Goal: Task Accomplishment & Management: Manage account settings

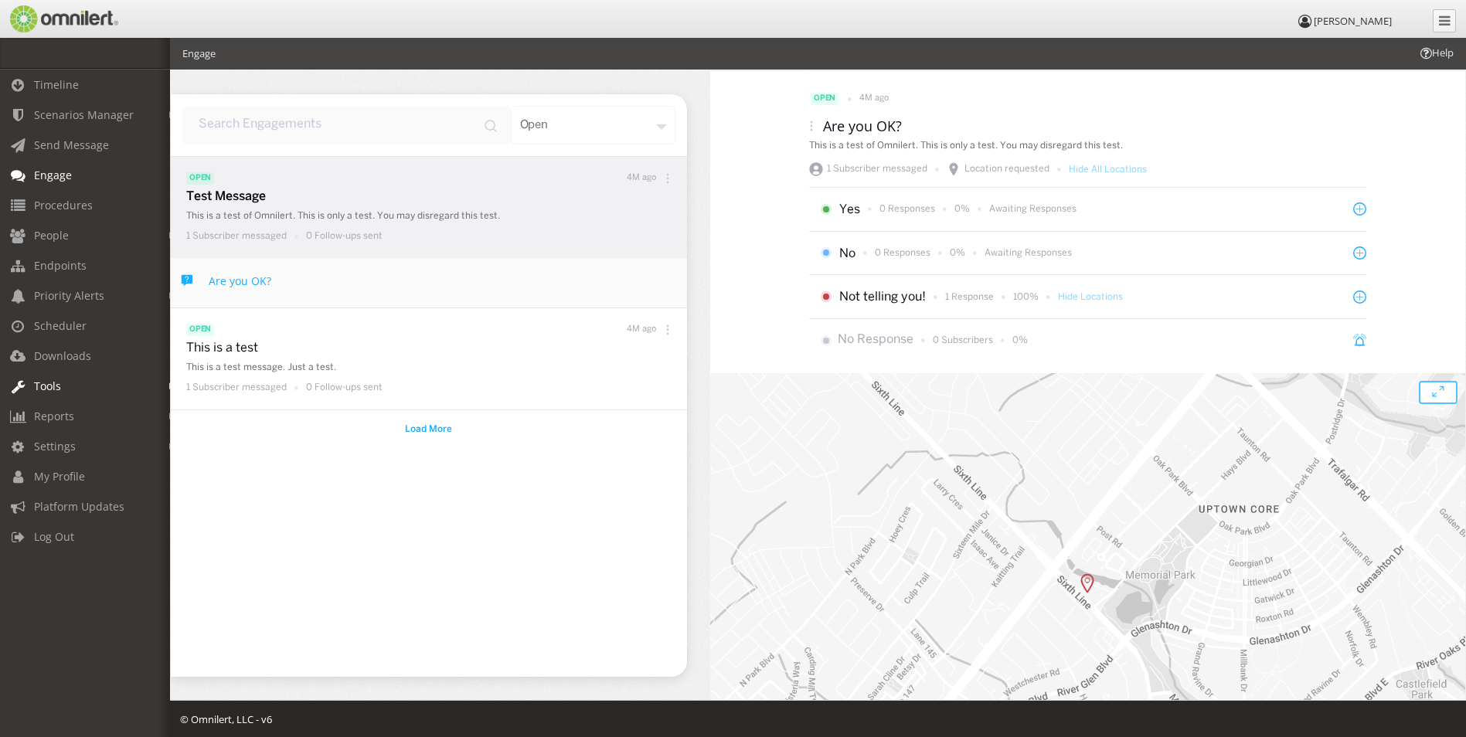
click at [67, 374] on link "Tools" at bounding box center [92, 386] width 184 height 30
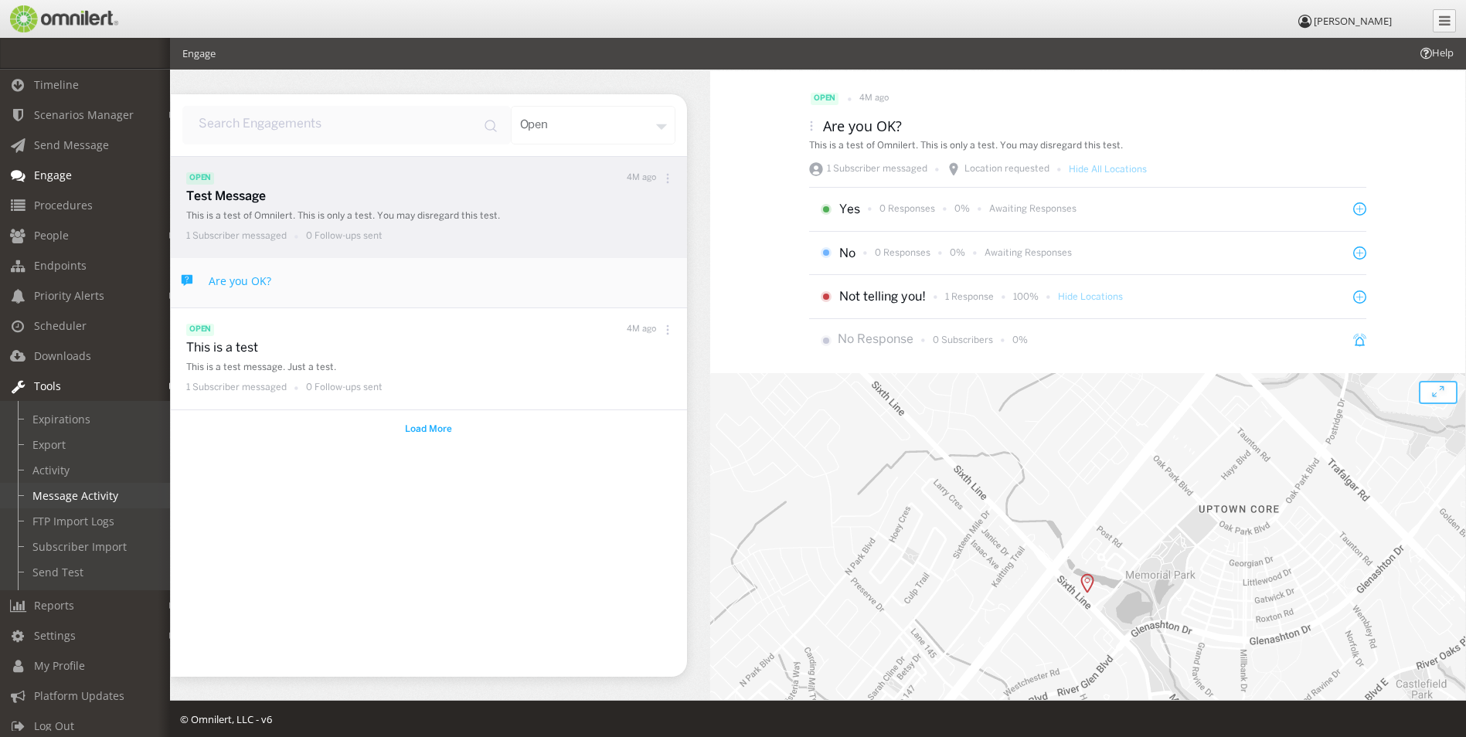
click at [80, 491] on link "Message Activity" at bounding box center [92, 495] width 184 height 25
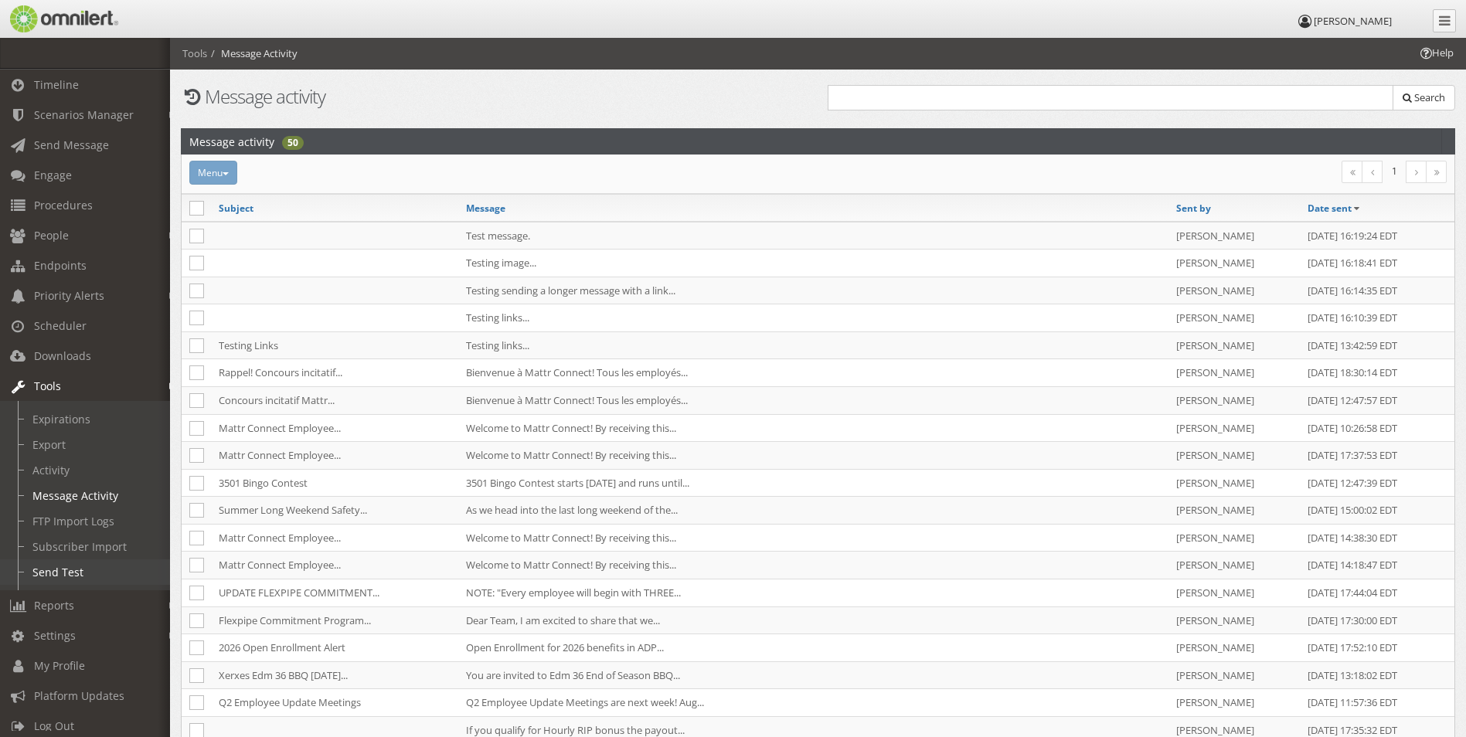
click at [74, 569] on link "Send Test" at bounding box center [92, 571] width 184 height 25
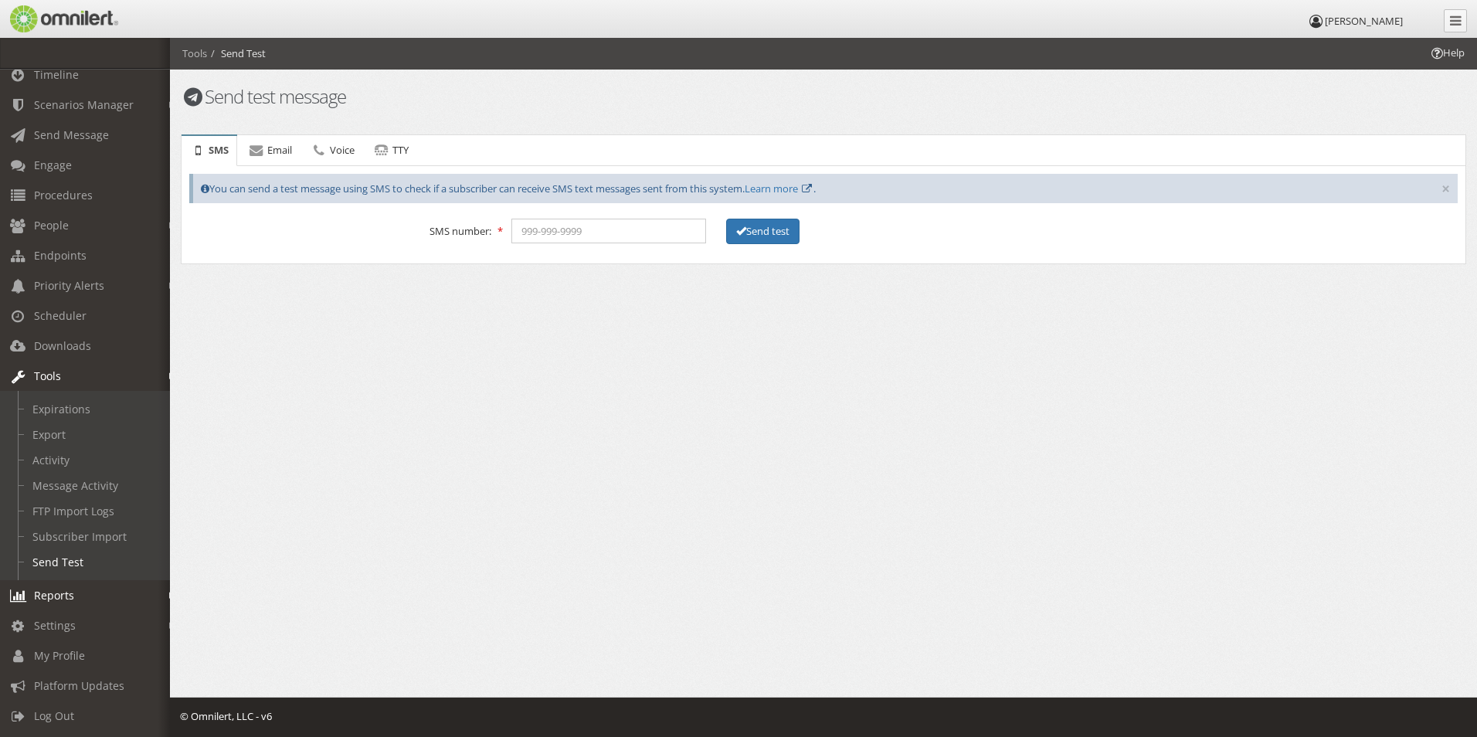
scroll to position [22, 0]
click at [634, 235] on input "tel" at bounding box center [608, 231] width 195 height 25
type input "5875911394"
click at [814, 185] on icon at bounding box center [806, 189] width 13 height 10
click at [798, 188] on link "Learn more" at bounding box center [771, 189] width 53 height 14
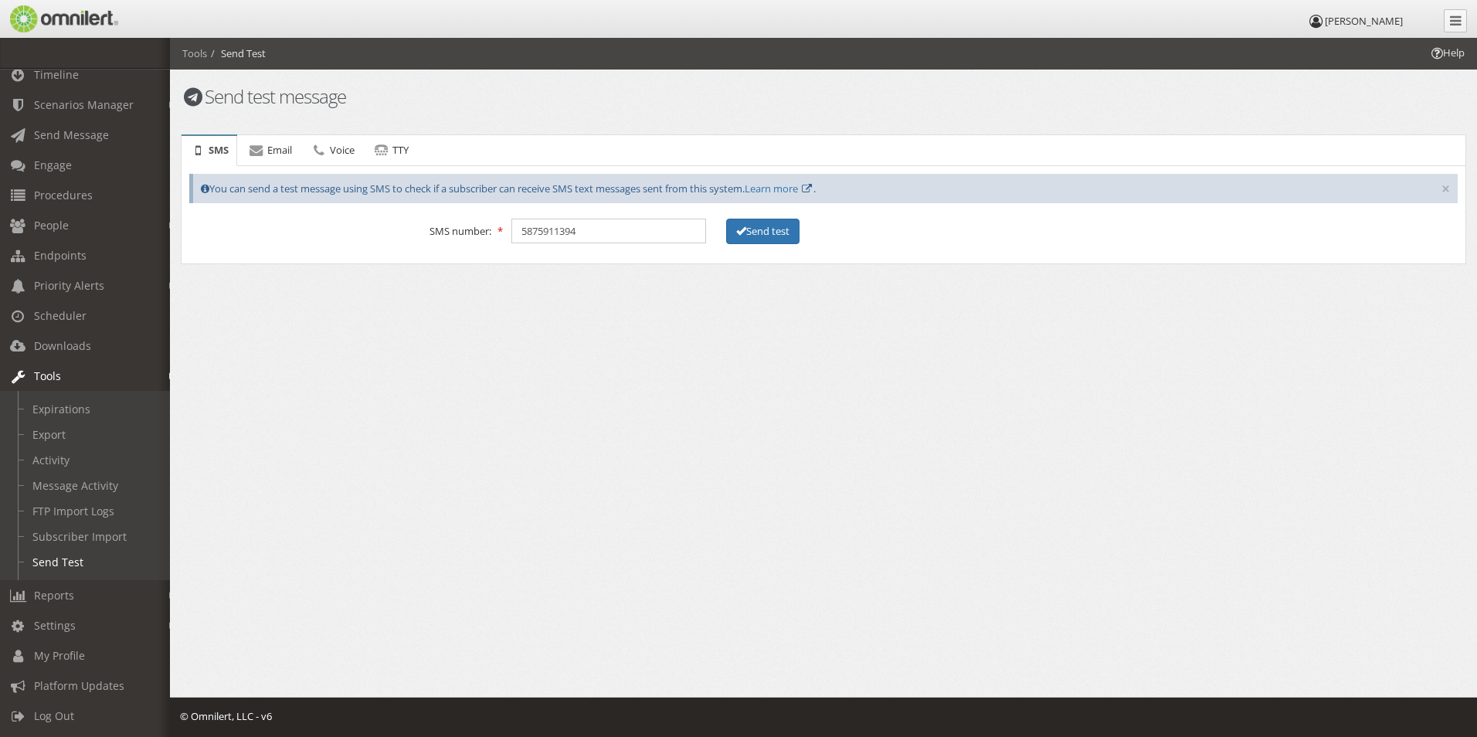
click at [531, 308] on div "Help Tools Send Test Send test message SMS Email Voice TTY Error! SMS × You can…" at bounding box center [823, 231] width 1307 height 386
click at [753, 226] on button "Send test" at bounding box center [762, 231] width 73 height 25
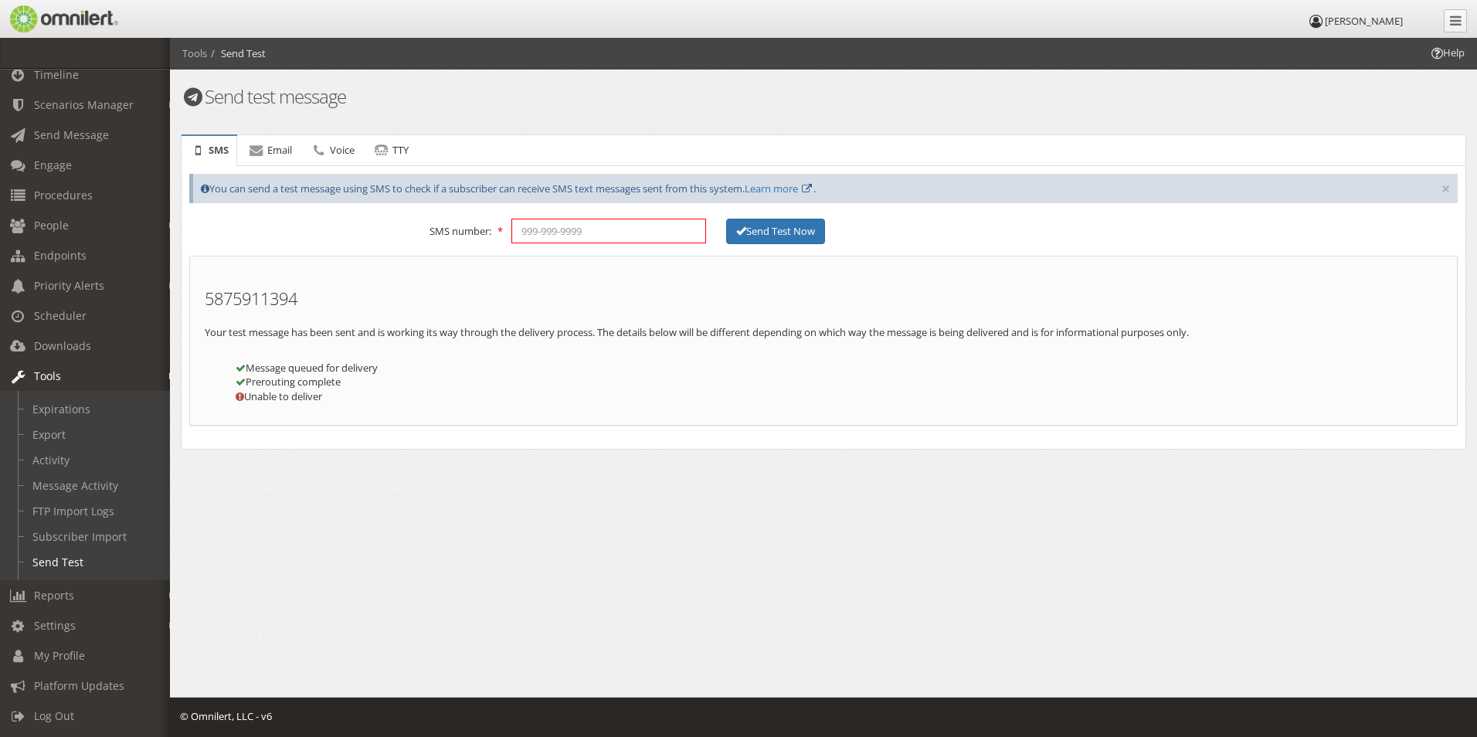
click at [599, 229] on input "tel" at bounding box center [608, 231] width 195 height 25
type input "8327386421"
click at [746, 223] on button "Send Test Now" at bounding box center [775, 231] width 99 height 25
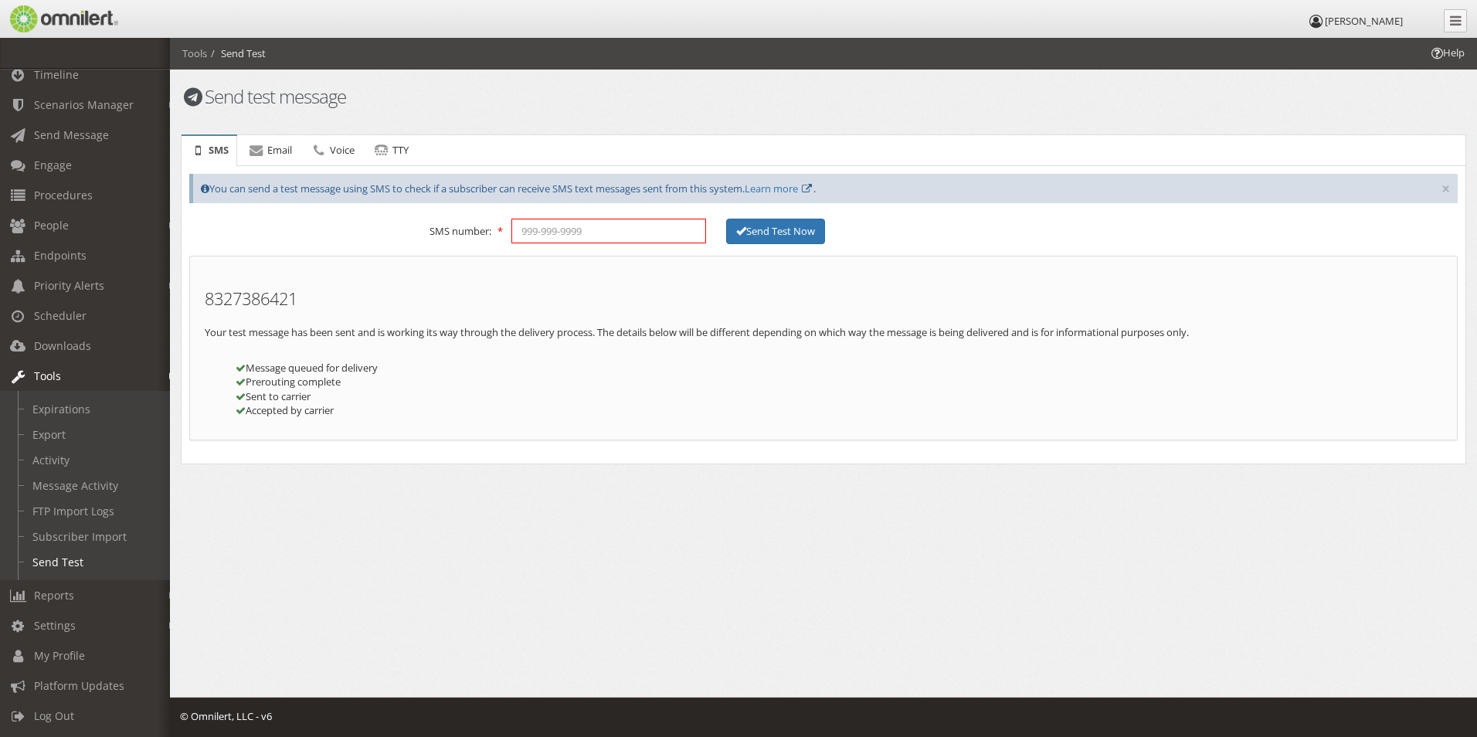
click at [654, 235] on input "tel" at bounding box center [608, 231] width 195 height 25
click at [83, 216] on link "People" at bounding box center [92, 225] width 184 height 30
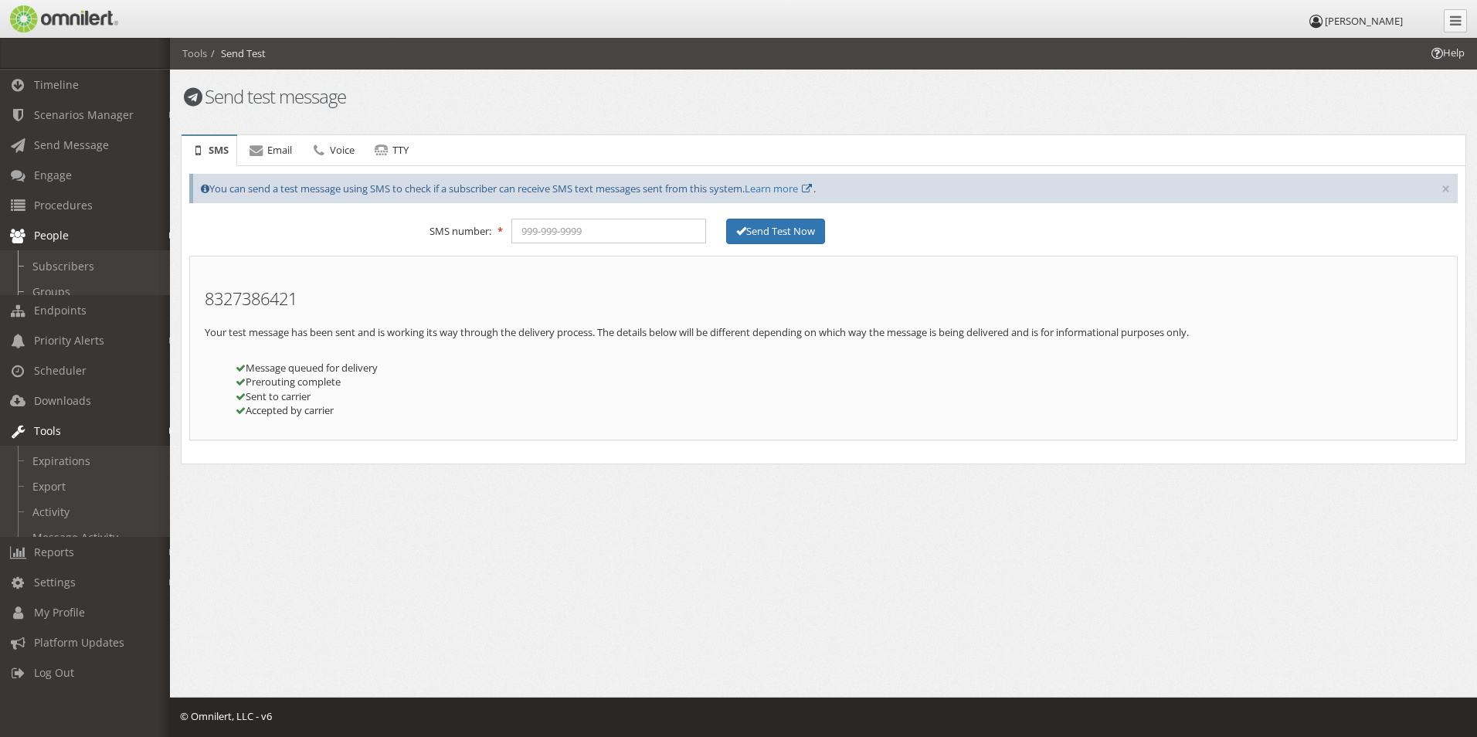
scroll to position [0, 0]
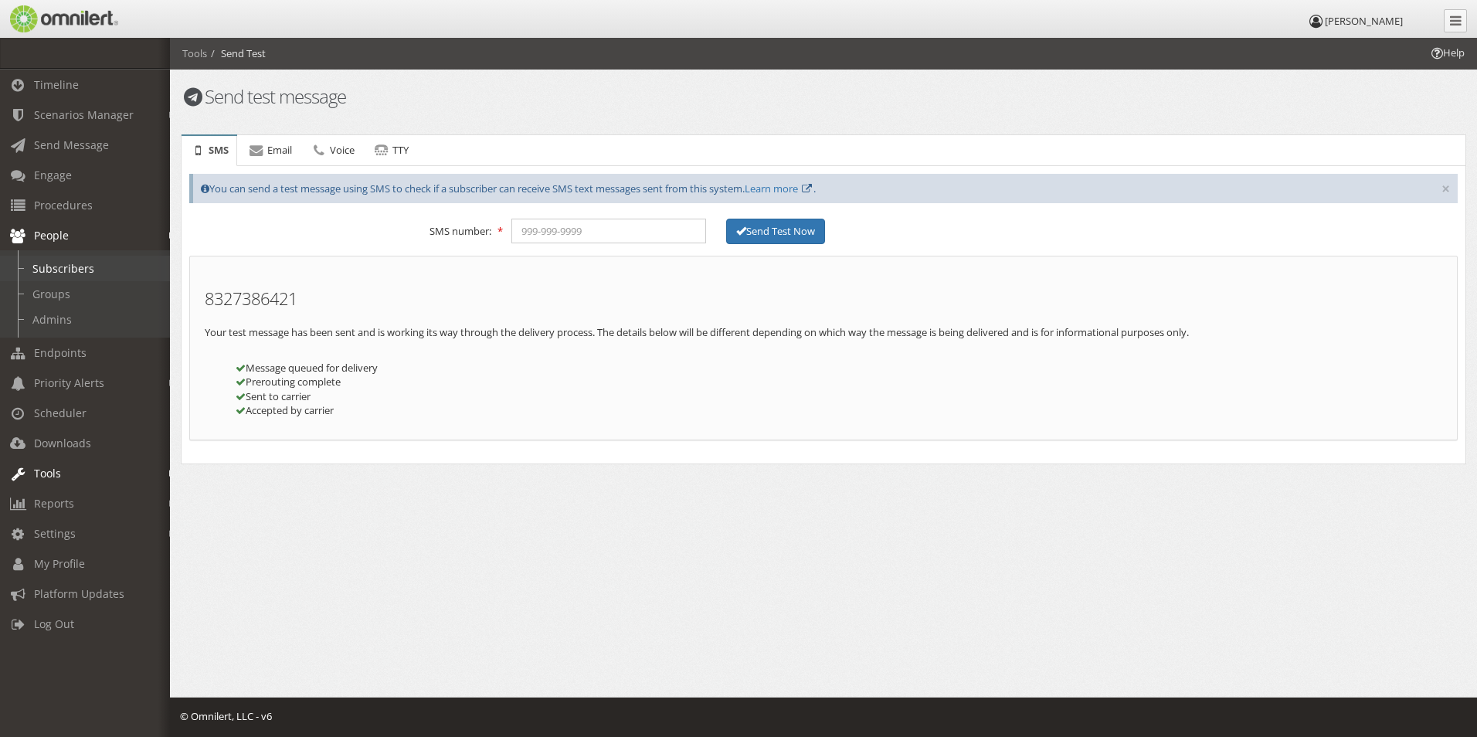
click at [82, 269] on link "Subscribers" at bounding box center [92, 268] width 184 height 25
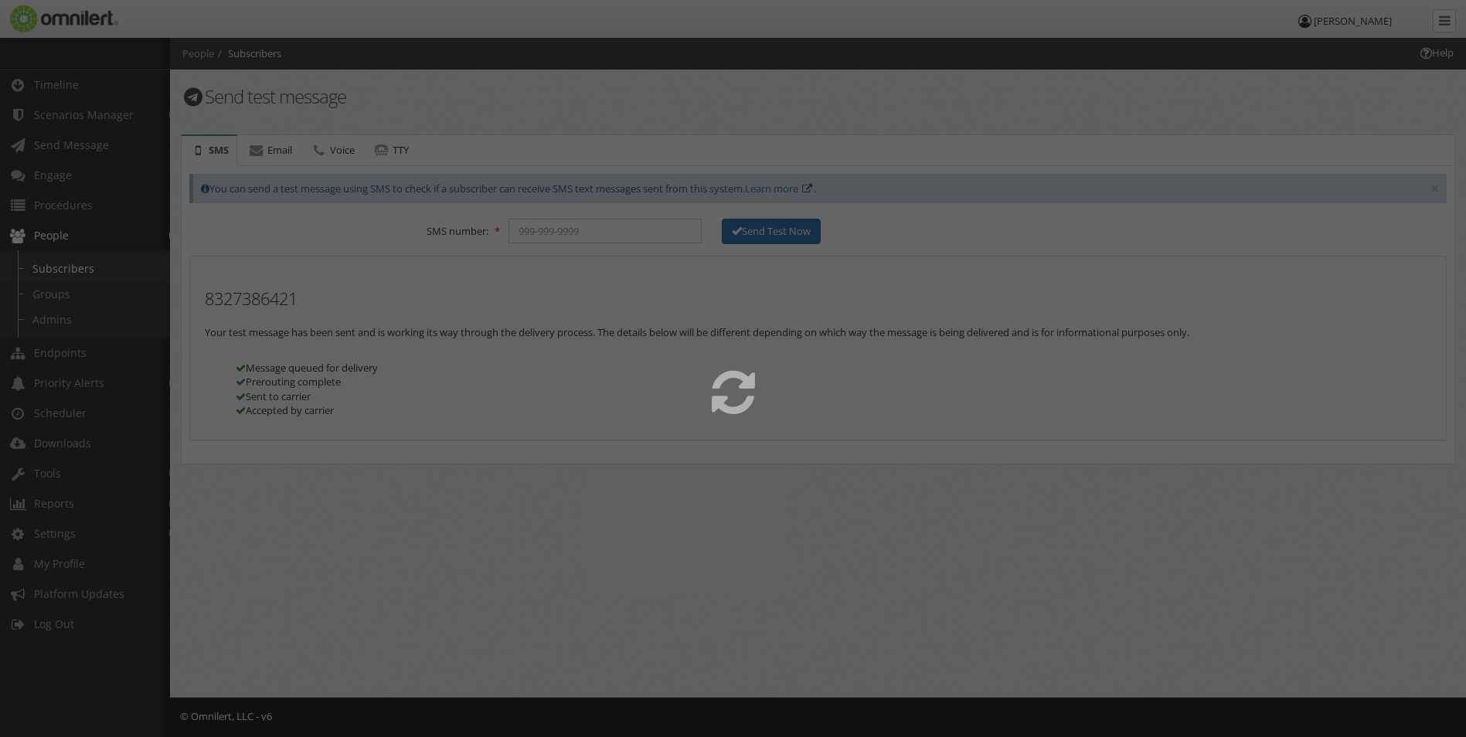
select select
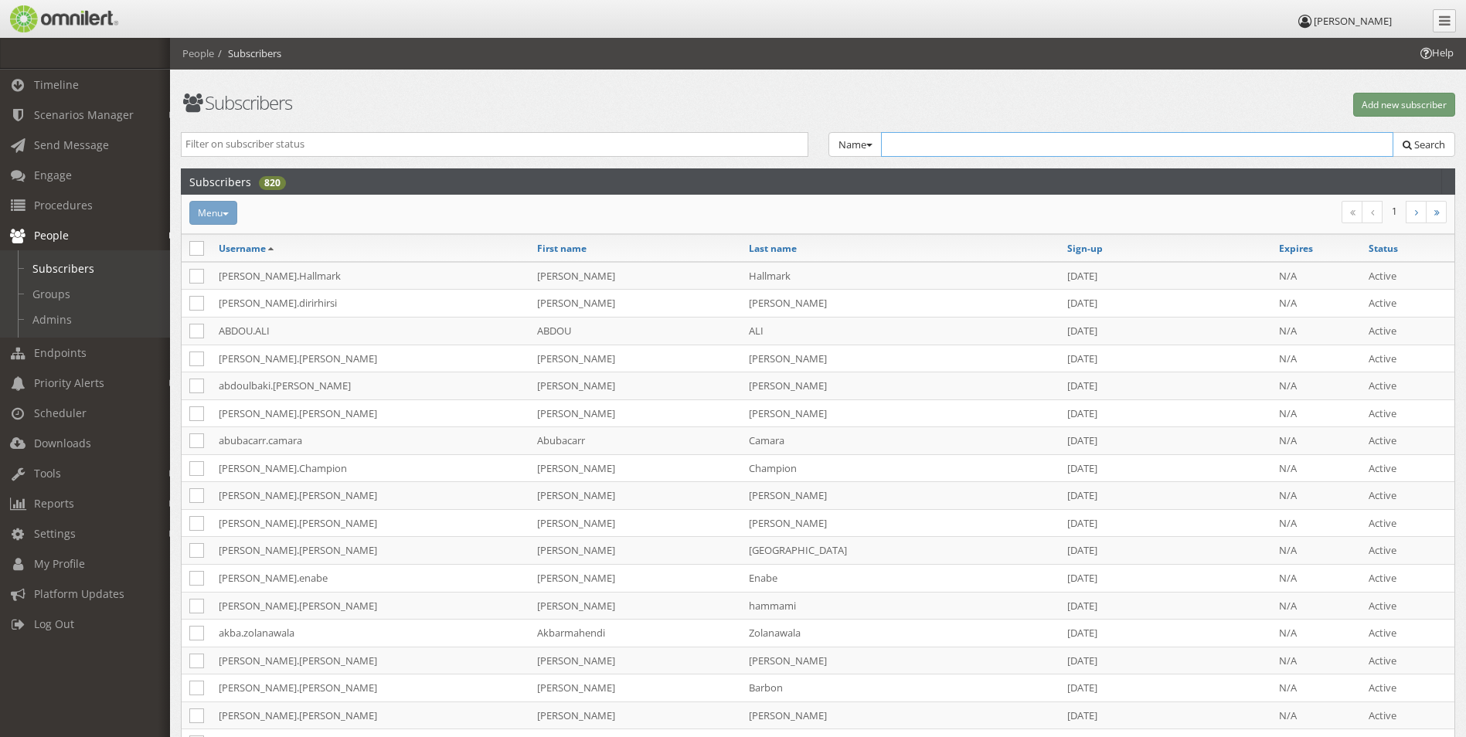
click at [939, 137] on input "text" at bounding box center [1137, 144] width 513 height 25
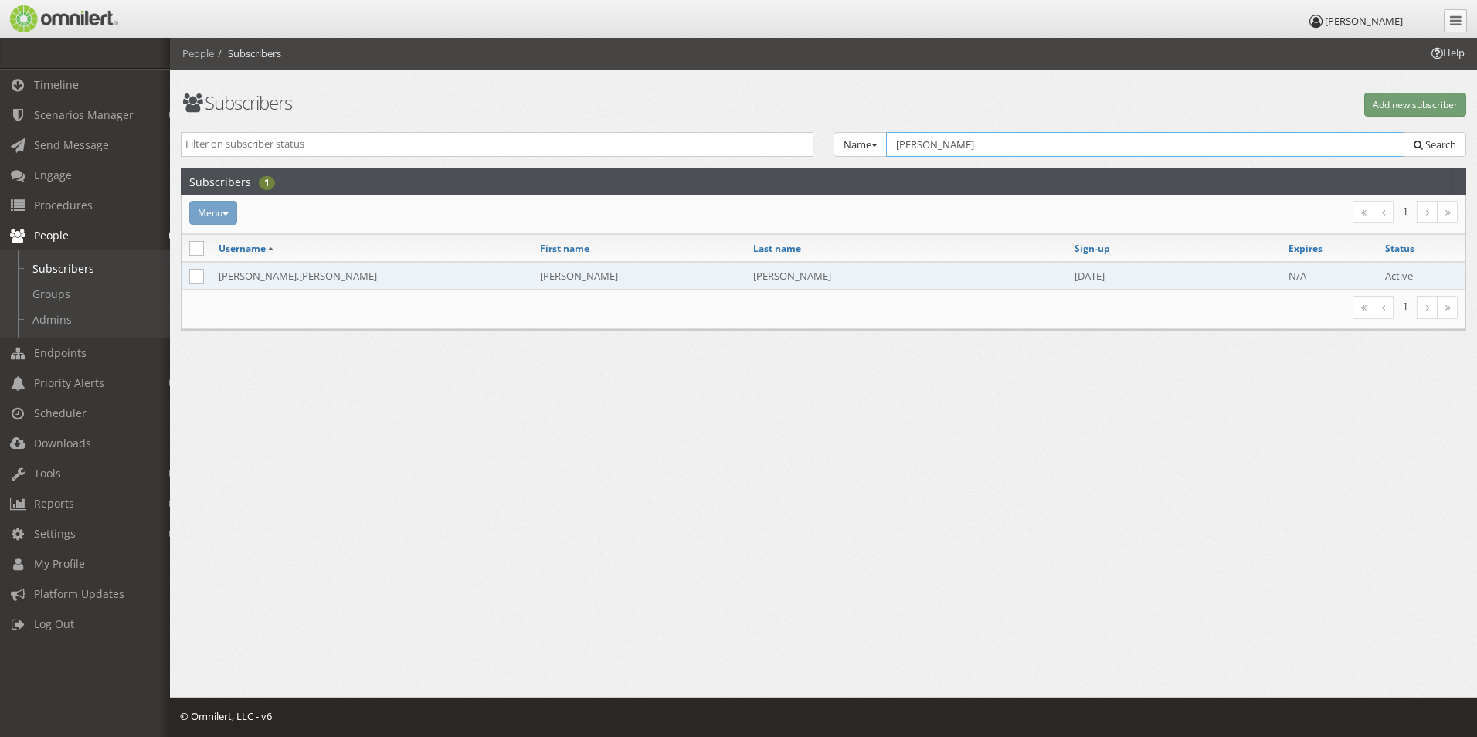
type input "[PERSON_NAME]"
click at [260, 279] on td "[PERSON_NAME].[PERSON_NAME]" at bounding box center [371, 276] width 321 height 28
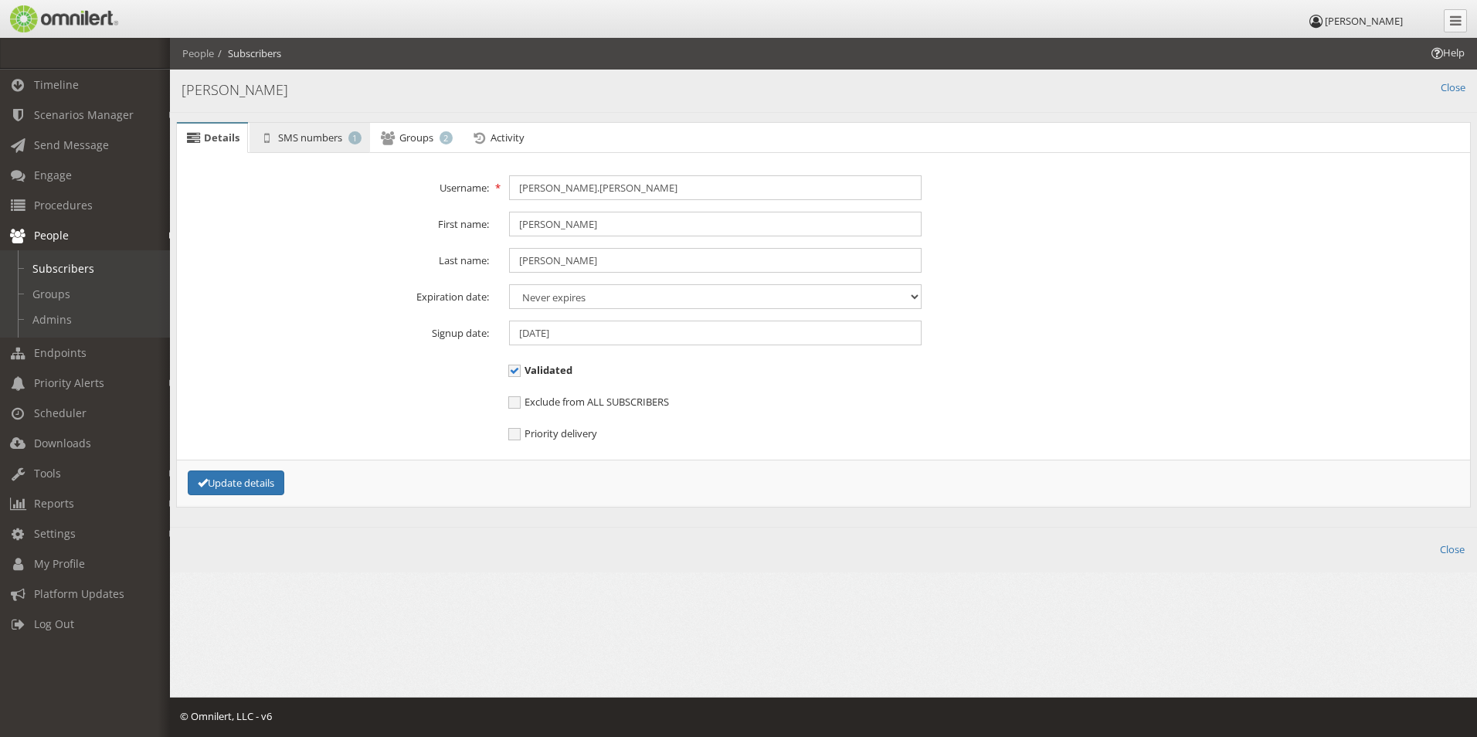
click at [294, 133] on span "SMS numbers" at bounding box center [310, 138] width 64 height 14
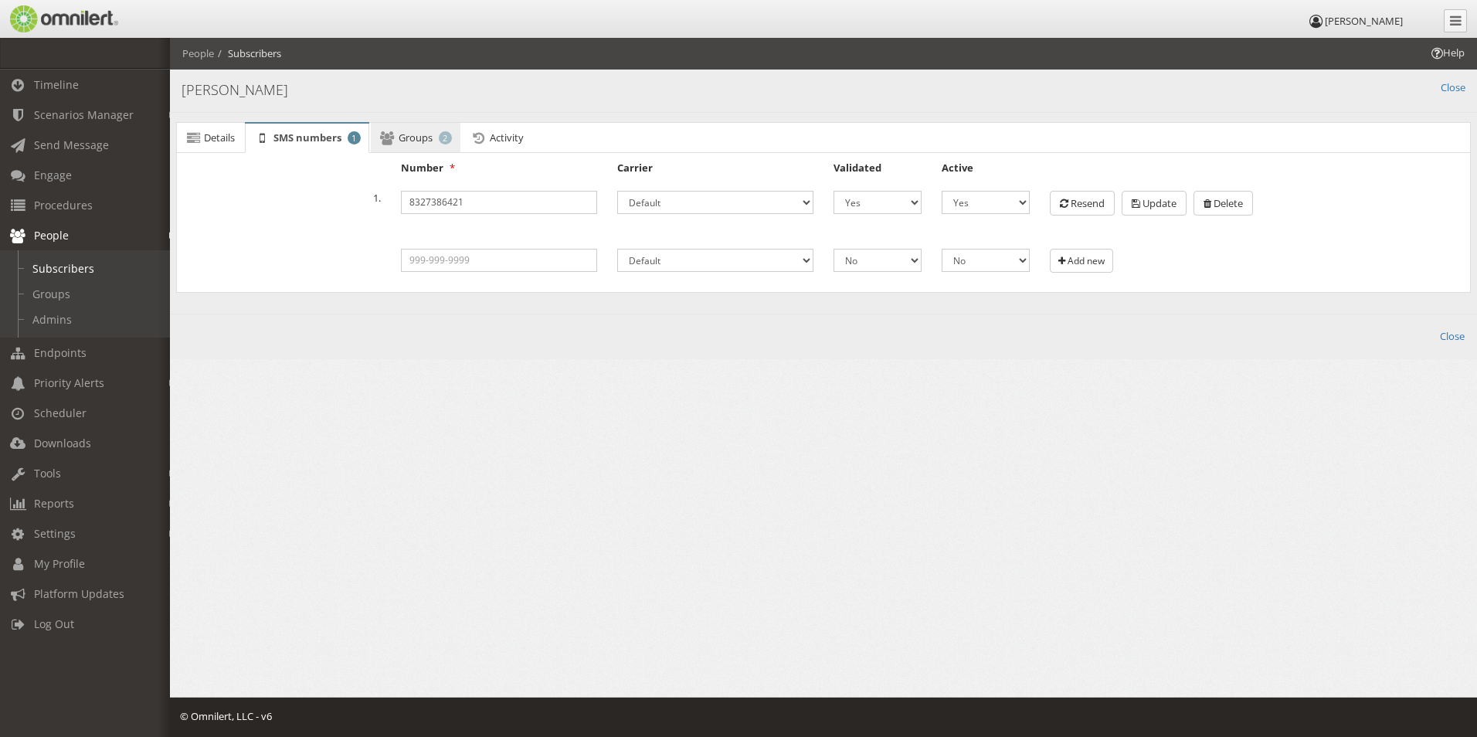
click at [407, 144] on span "Groups" at bounding box center [416, 138] width 34 height 14
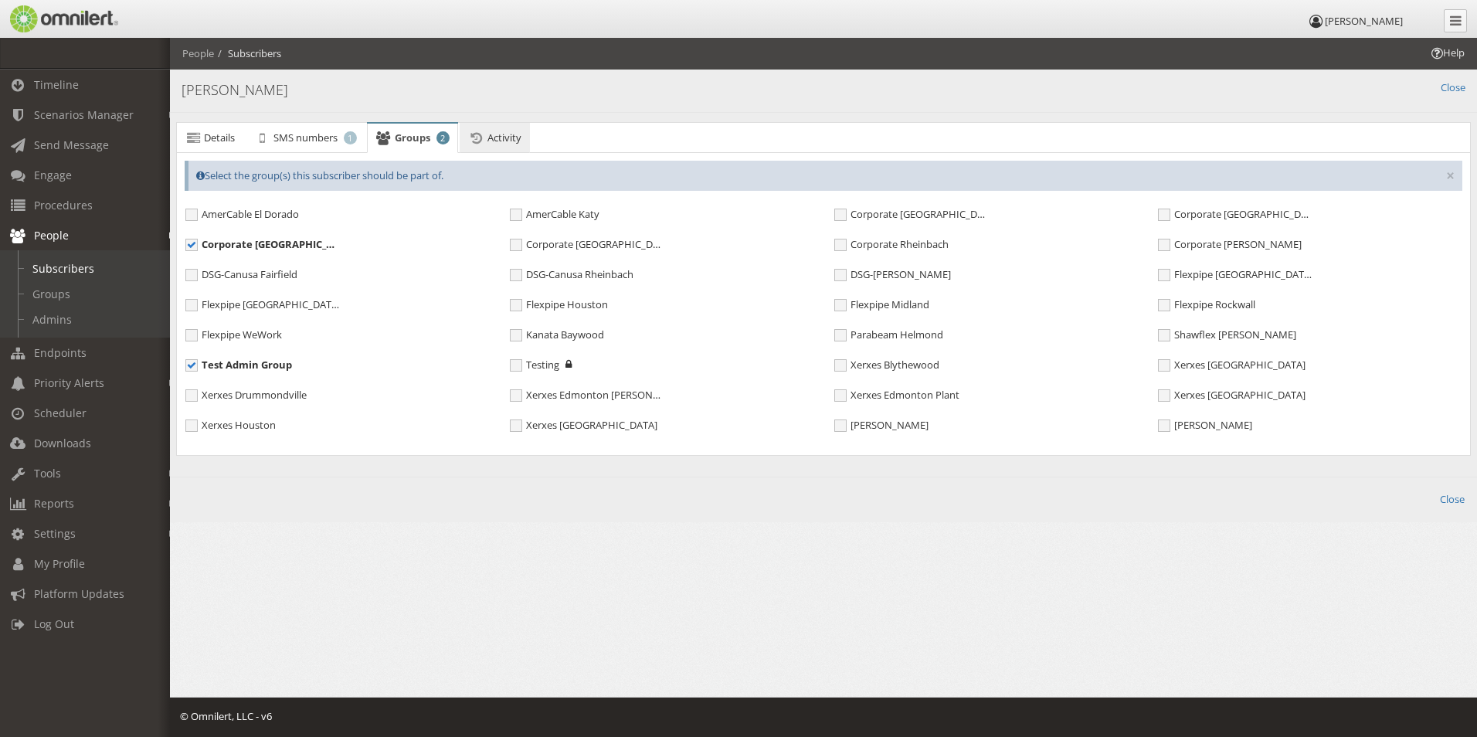
click at [527, 144] on link "Activity" at bounding box center [495, 138] width 70 height 31
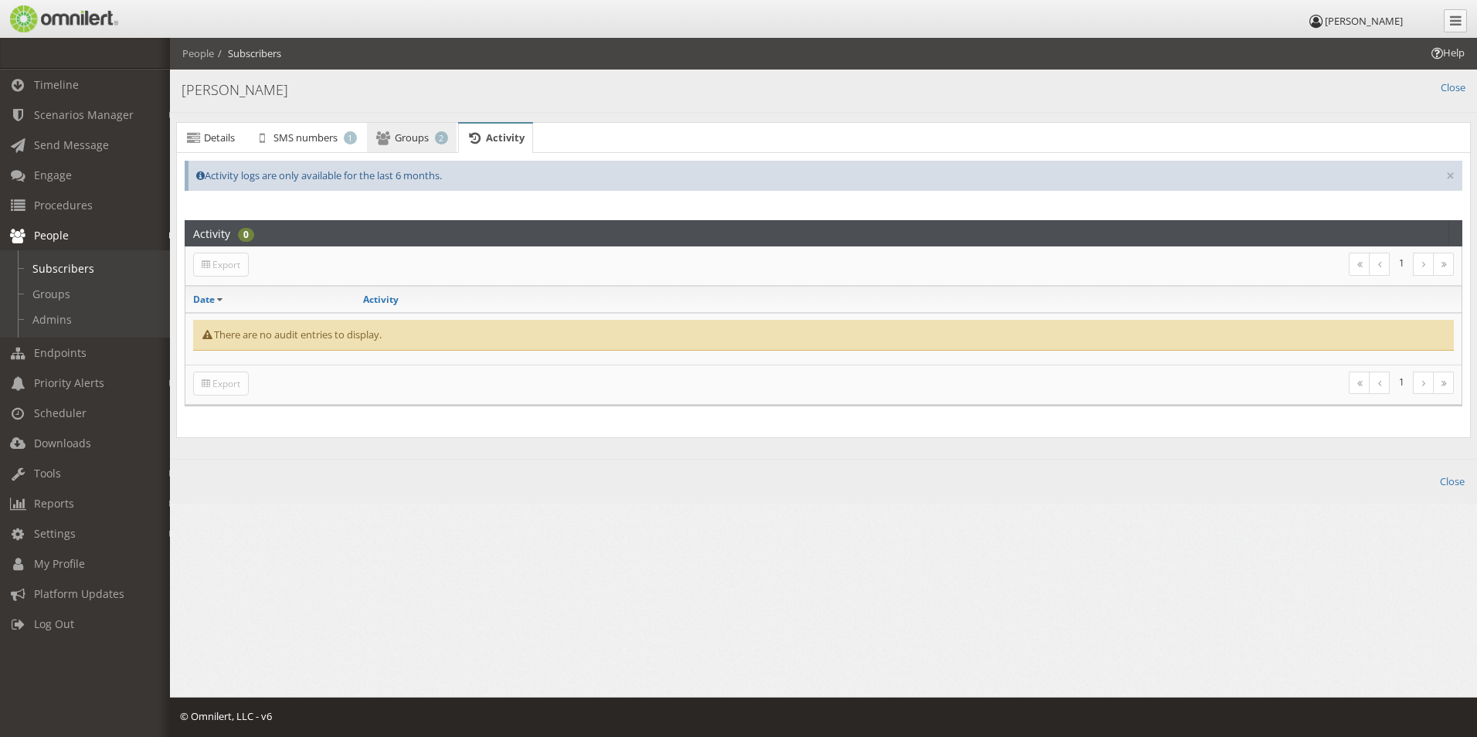
click at [429, 134] on span "Groups" at bounding box center [412, 138] width 34 height 14
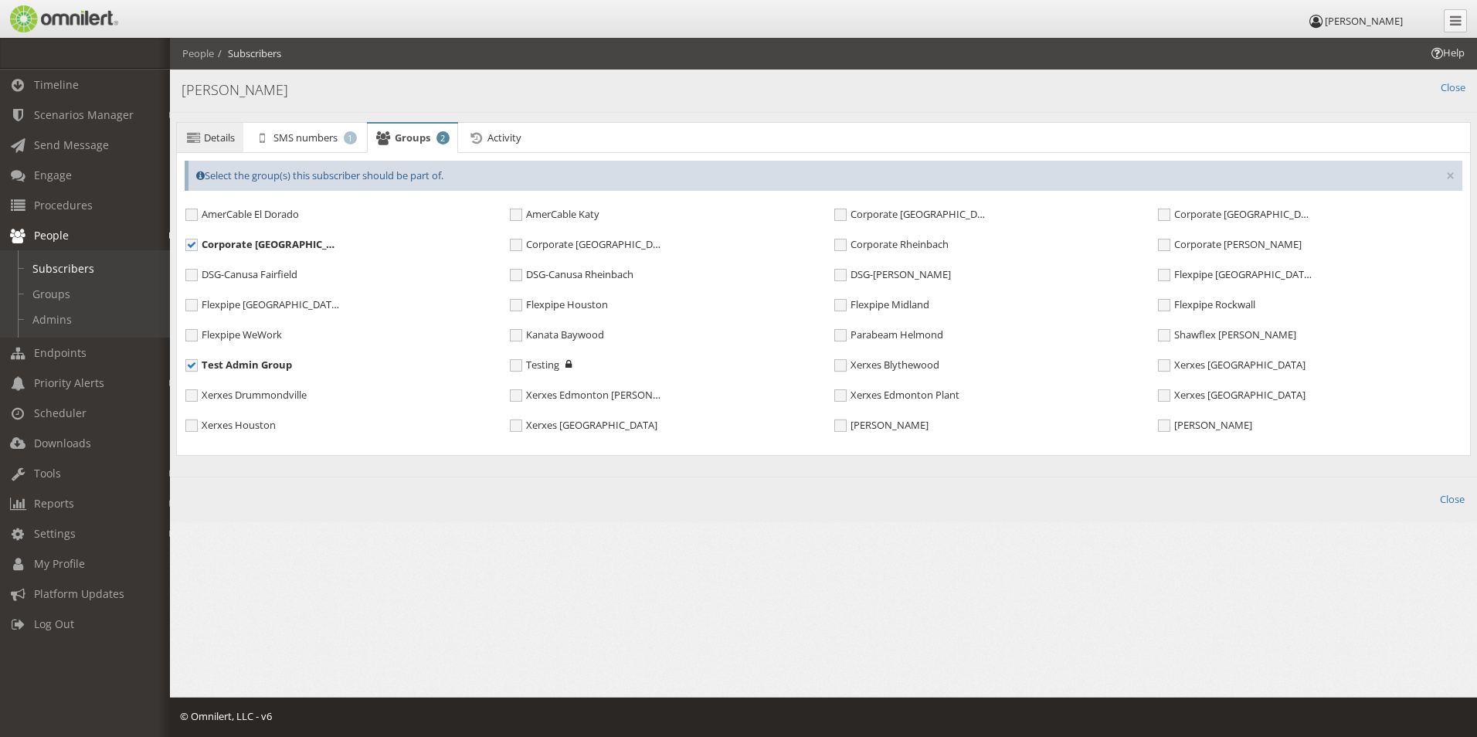
click at [219, 136] on span "Details" at bounding box center [219, 138] width 31 height 14
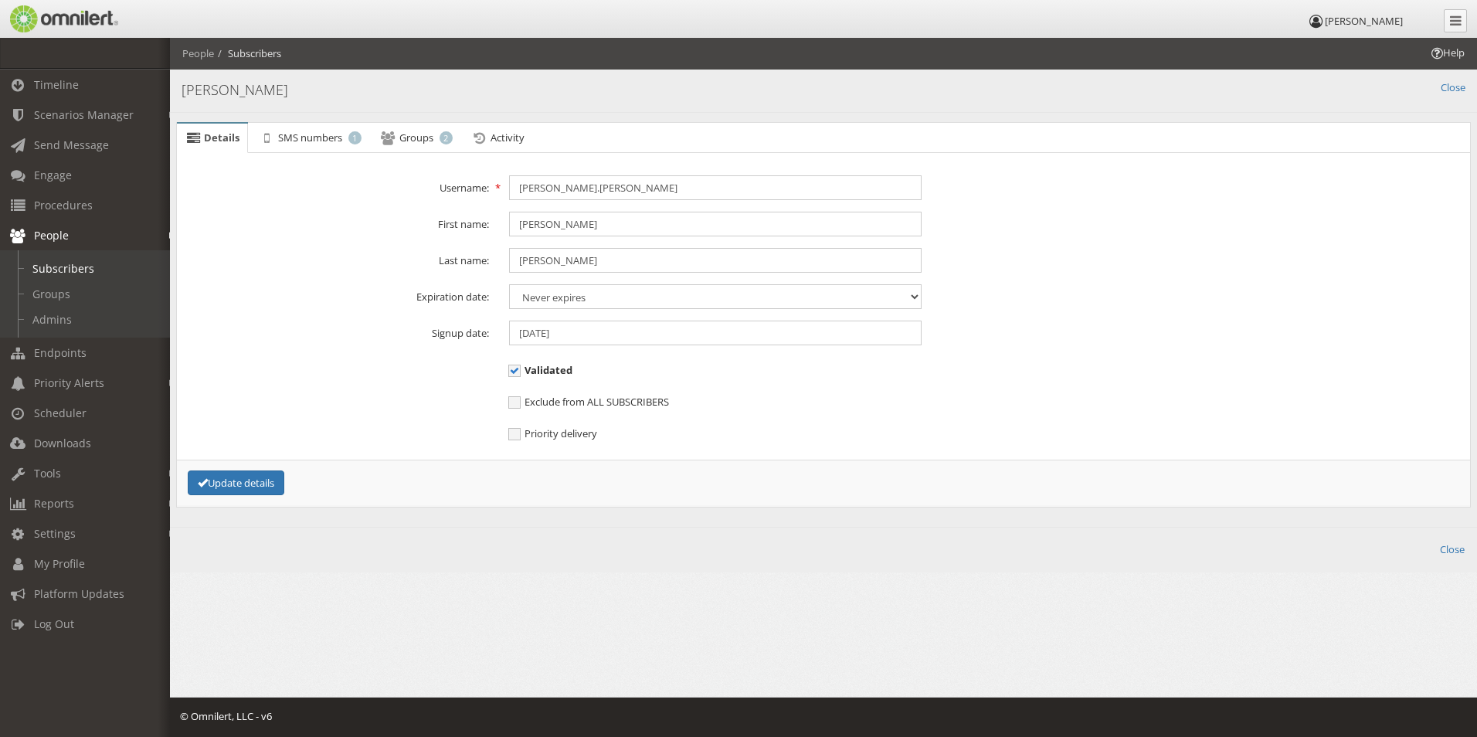
click at [219, 51] on li "Subscribers" at bounding box center [247, 53] width 67 height 15
click at [251, 51] on li "Subscribers" at bounding box center [247, 53] width 67 height 15
click at [84, 260] on link "Subscribers" at bounding box center [92, 268] width 184 height 25
click at [87, 295] on link "Groups" at bounding box center [92, 293] width 184 height 25
select select
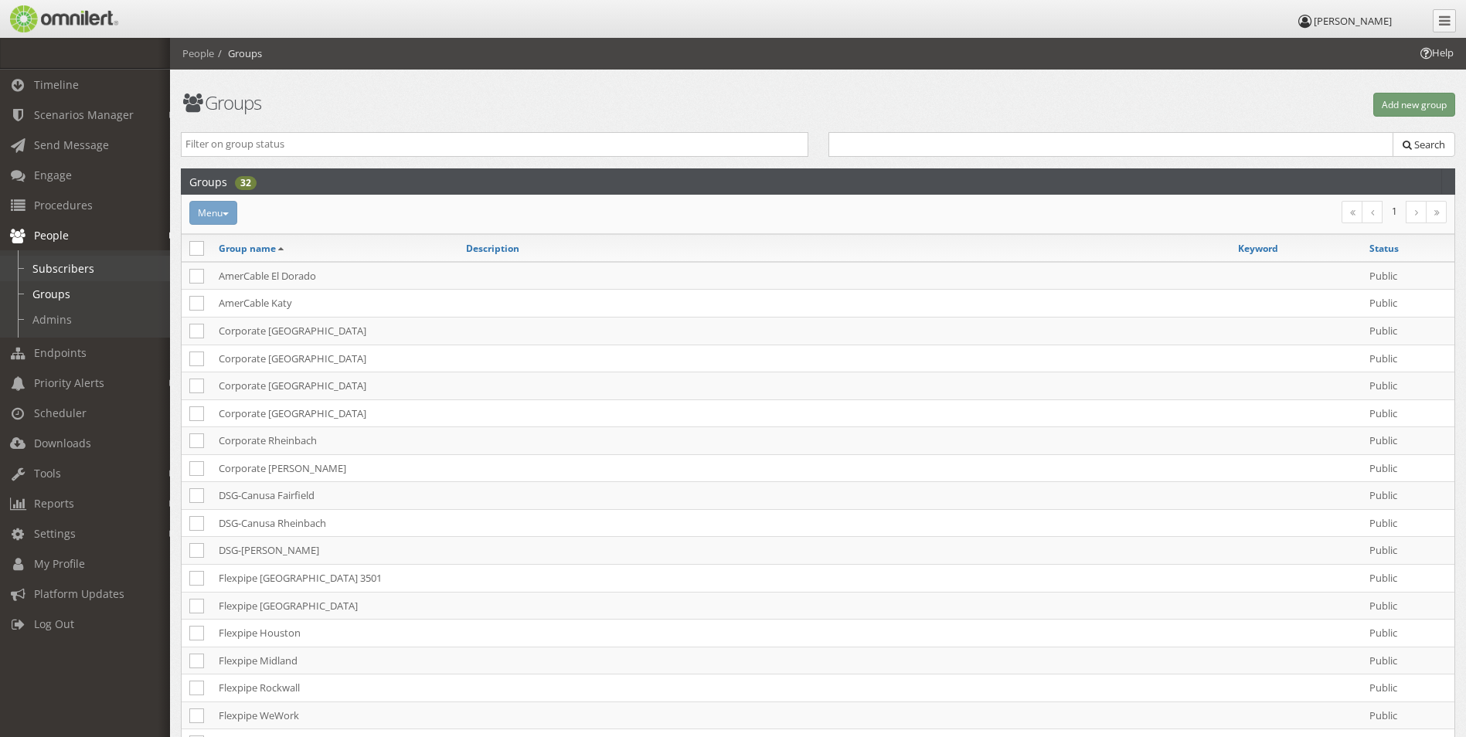
click at [92, 265] on link "Subscribers" at bounding box center [92, 268] width 184 height 25
select select
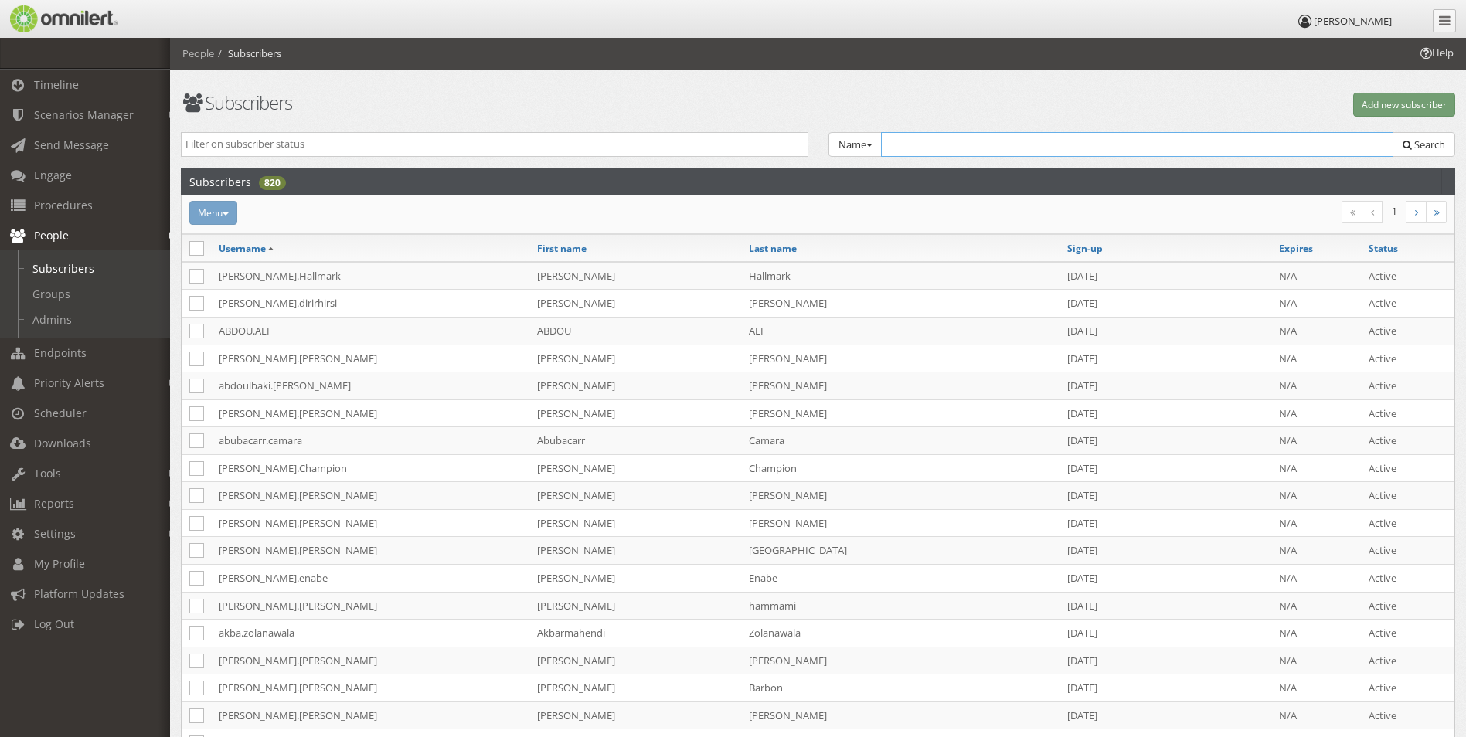
click at [1133, 148] on input "text" at bounding box center [1137, 144] width 513 height 25
type input "[PERSON_NAME].d"
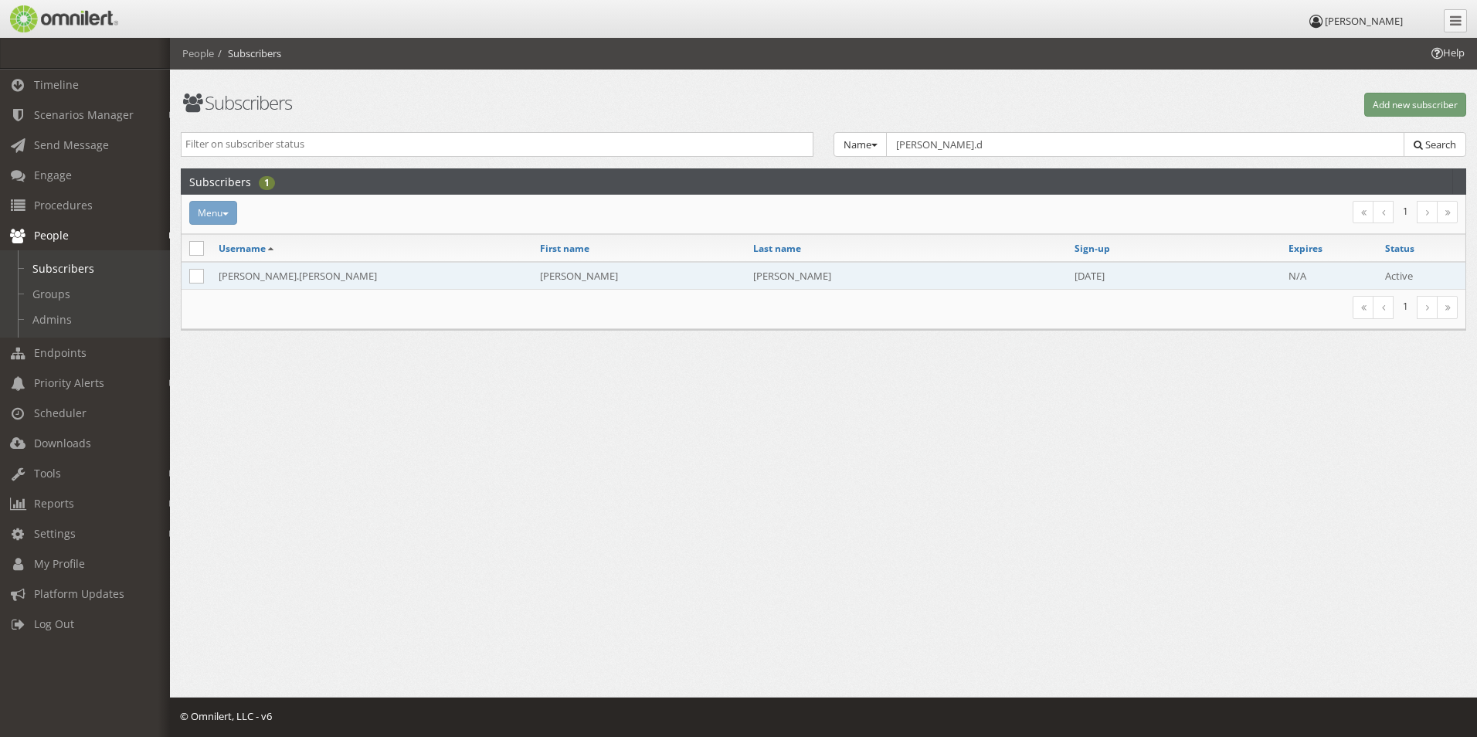
click at [621, 271] on td "[PERSON_NAME]" at bounding box center [639, 276] width 214 height 28
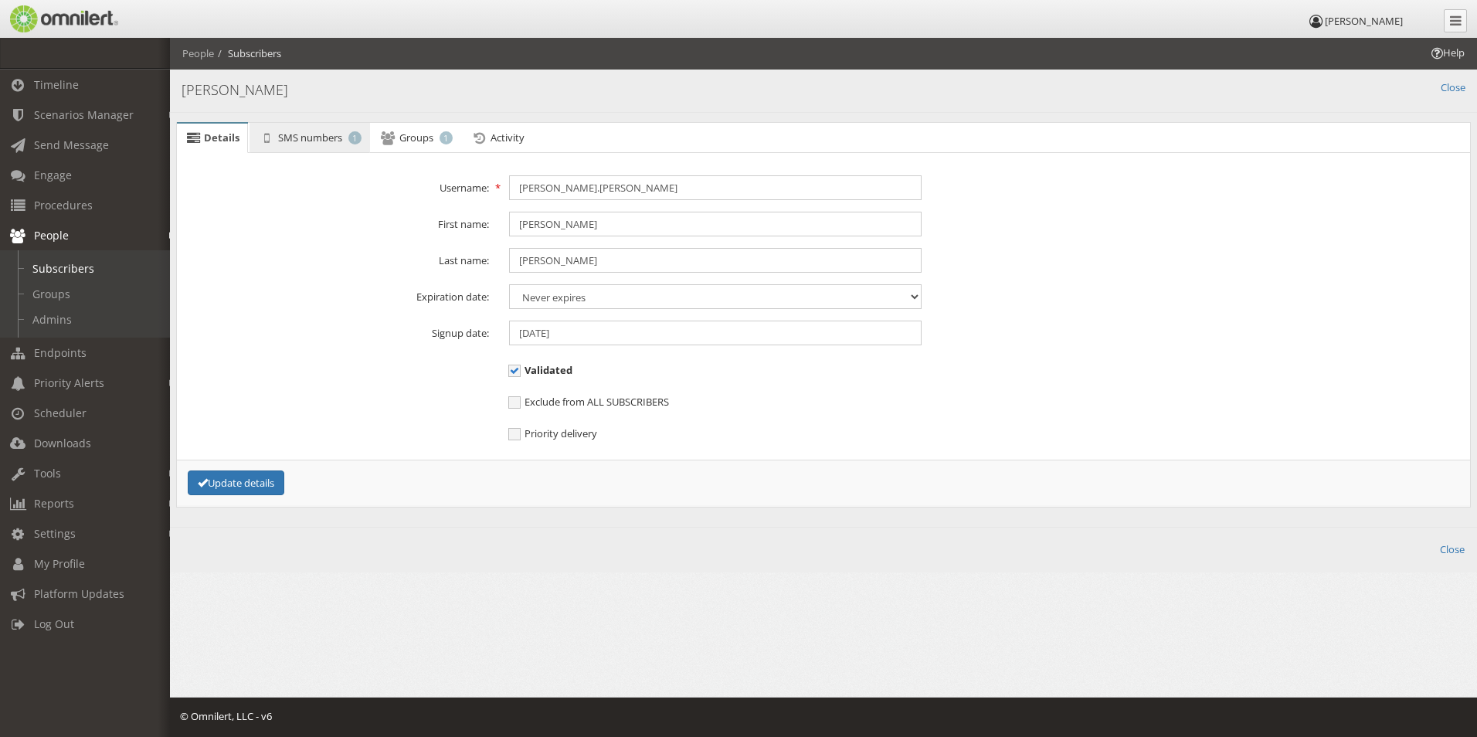
click at [318, 139] on span "SMS numbers" at bounding box center [310, 138] width 64 height 14
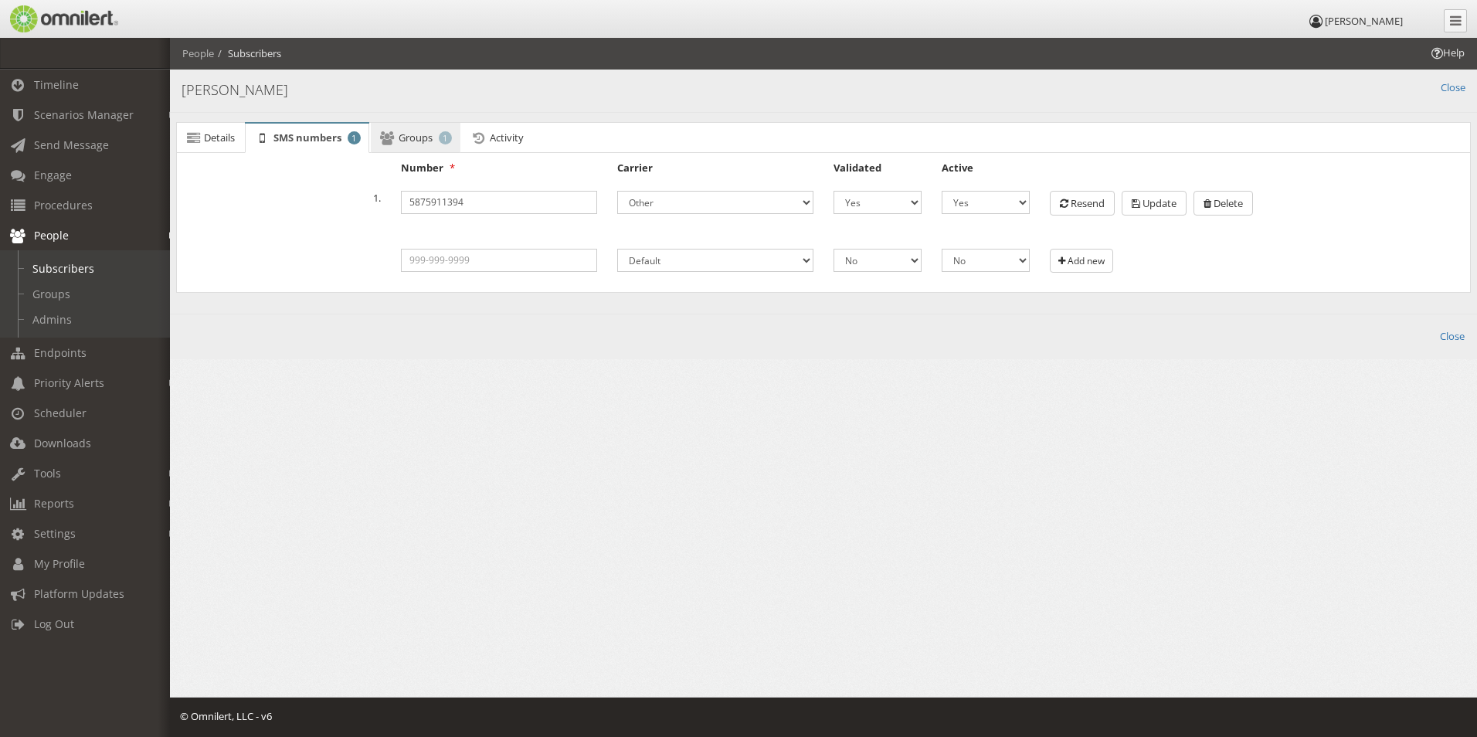
click at [432, 140] on span "Groups" at bounding box center [416, 138] width 34 height 14
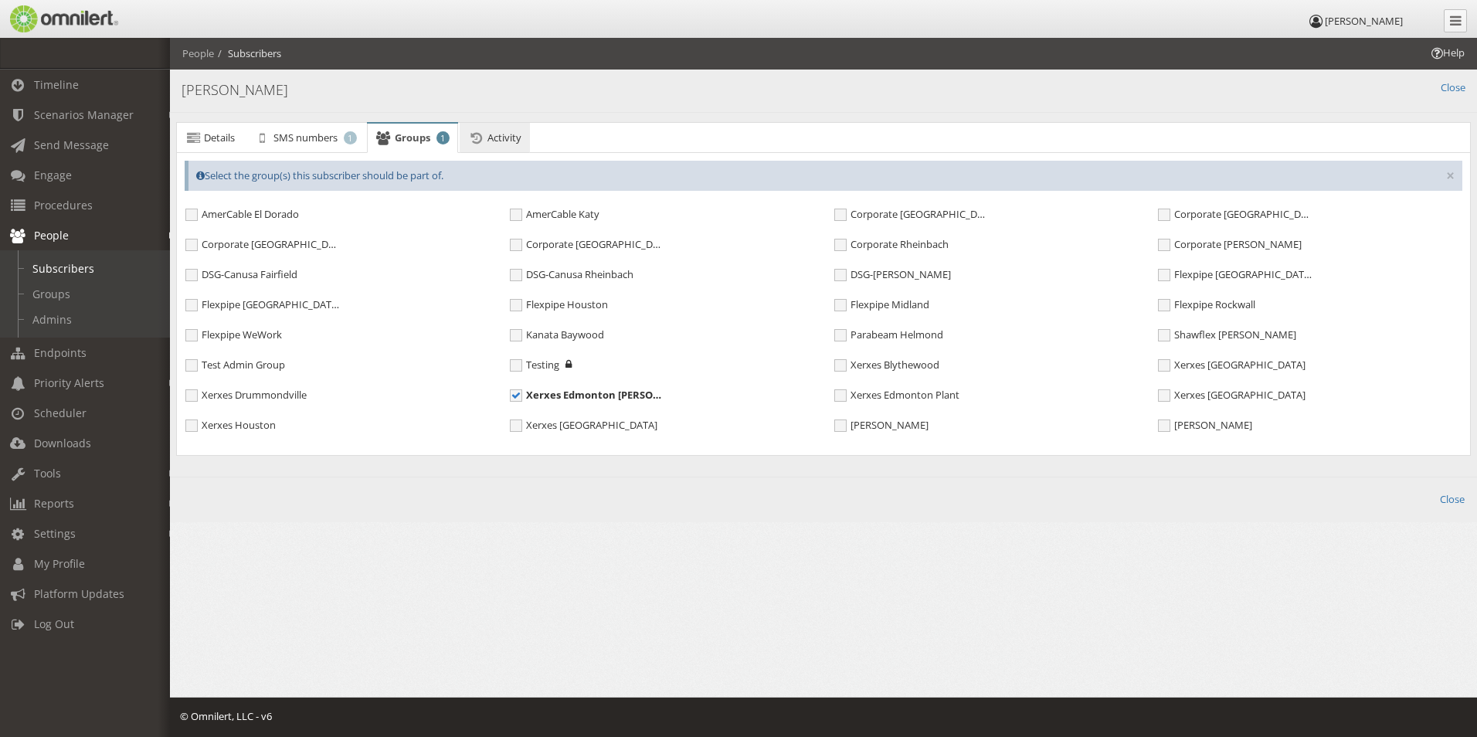
click at [499, 140] on span "Activity" at bounding box center [505, 138] width 34 height 14
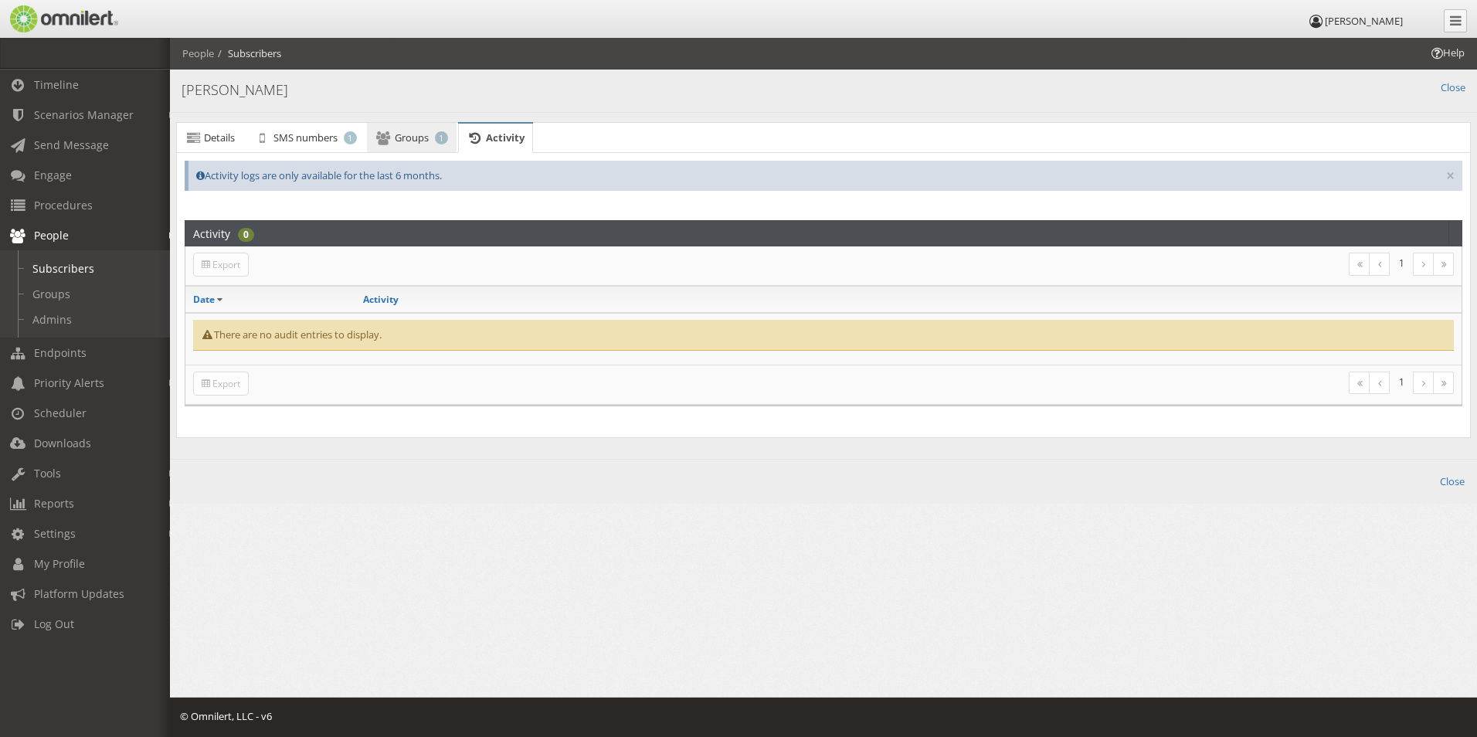
click at [413, 140] on span "Groups" at bounding box center [412, 138] width 34 height 14
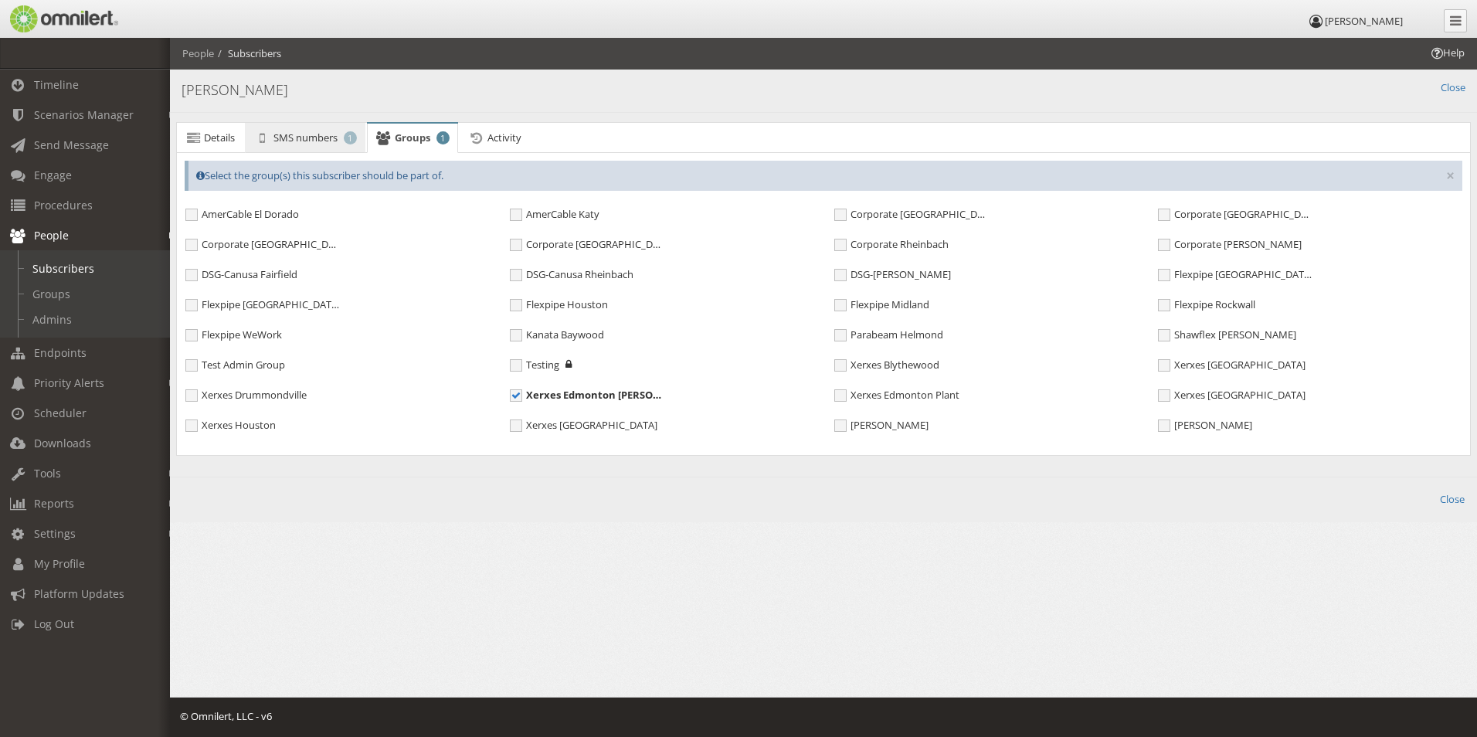
click at [338, 140] on span "SMS numbers" at bounding box center [306, 138] width 64 height 14
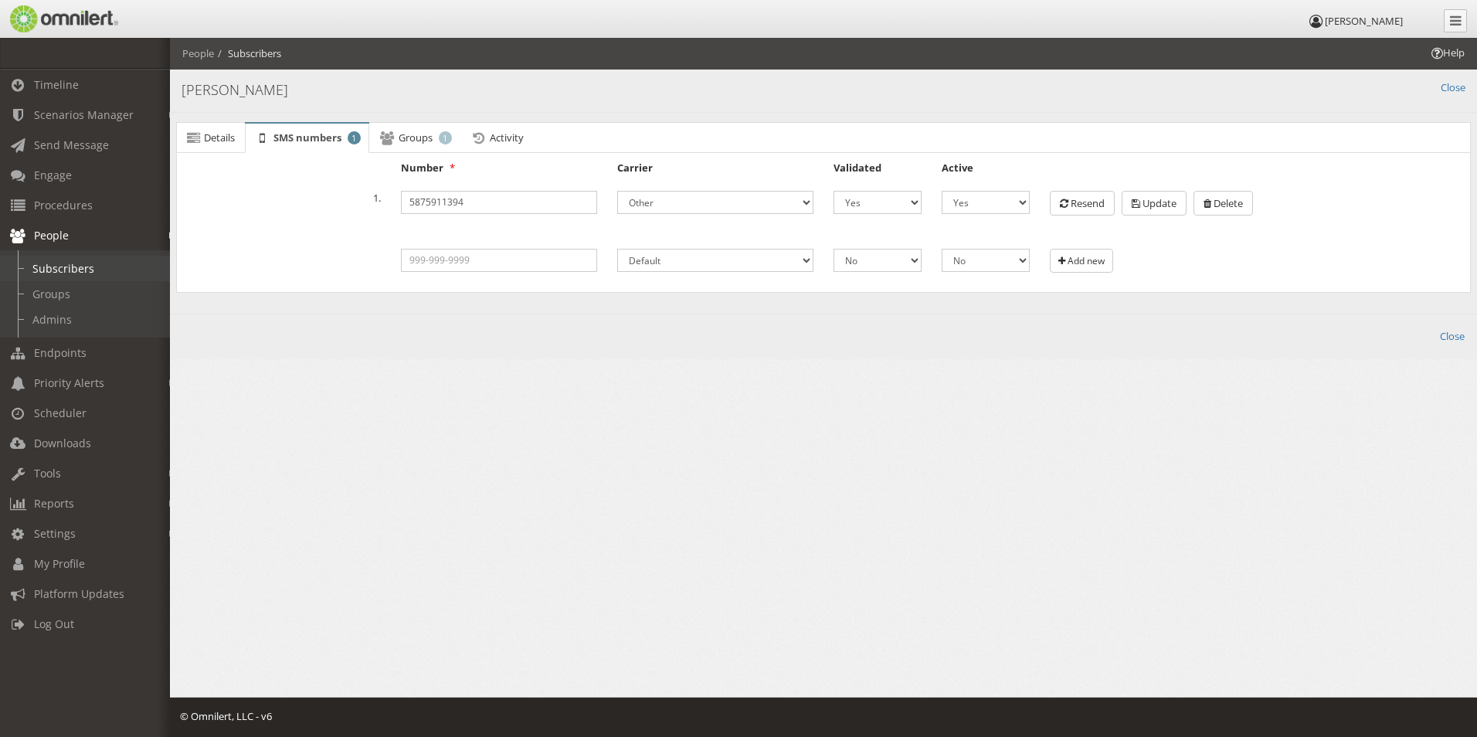
click at [103, 271] on link "Subscribers" at bounding box center [92, 268] width 184 height 25
click at [76, 284] on link "Groups" at bounding box center [92, 293] width 184 height 25
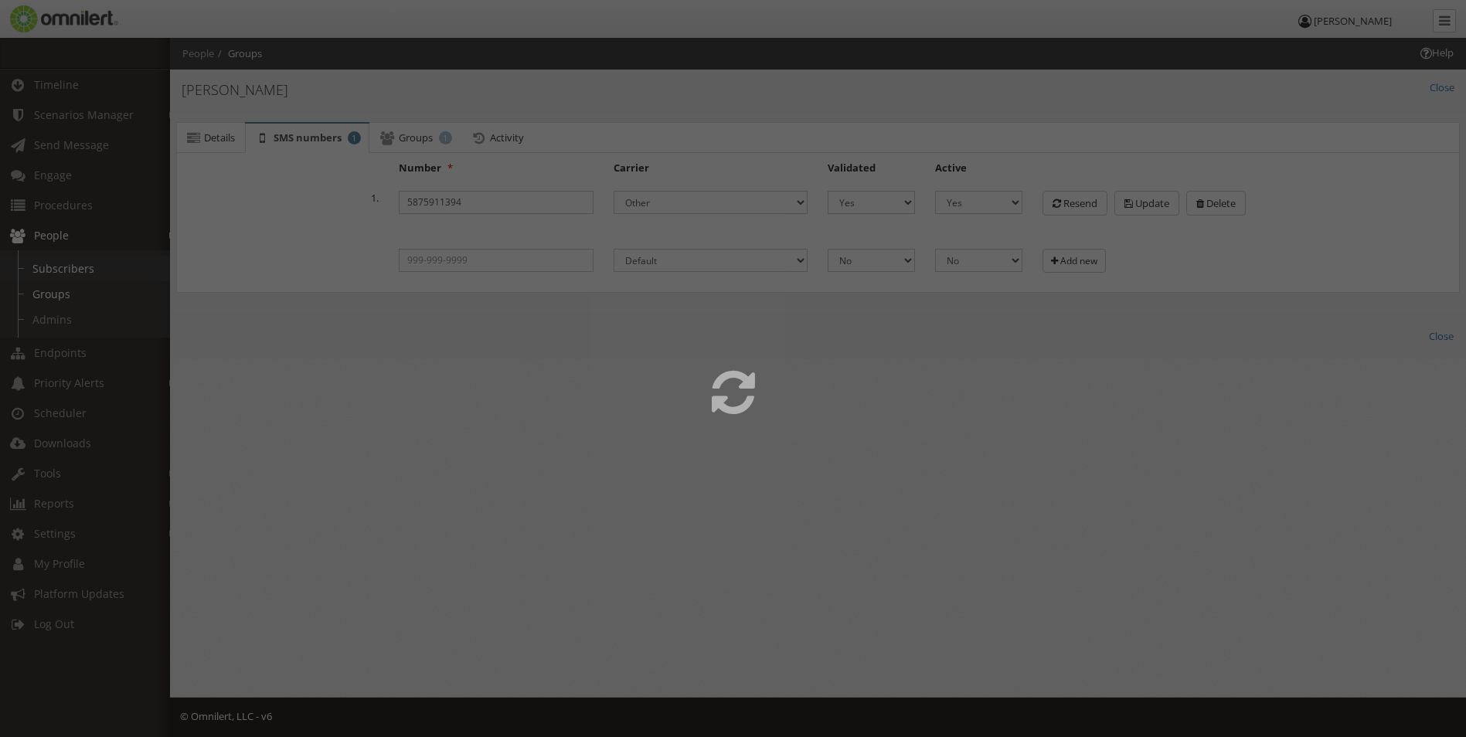
select select
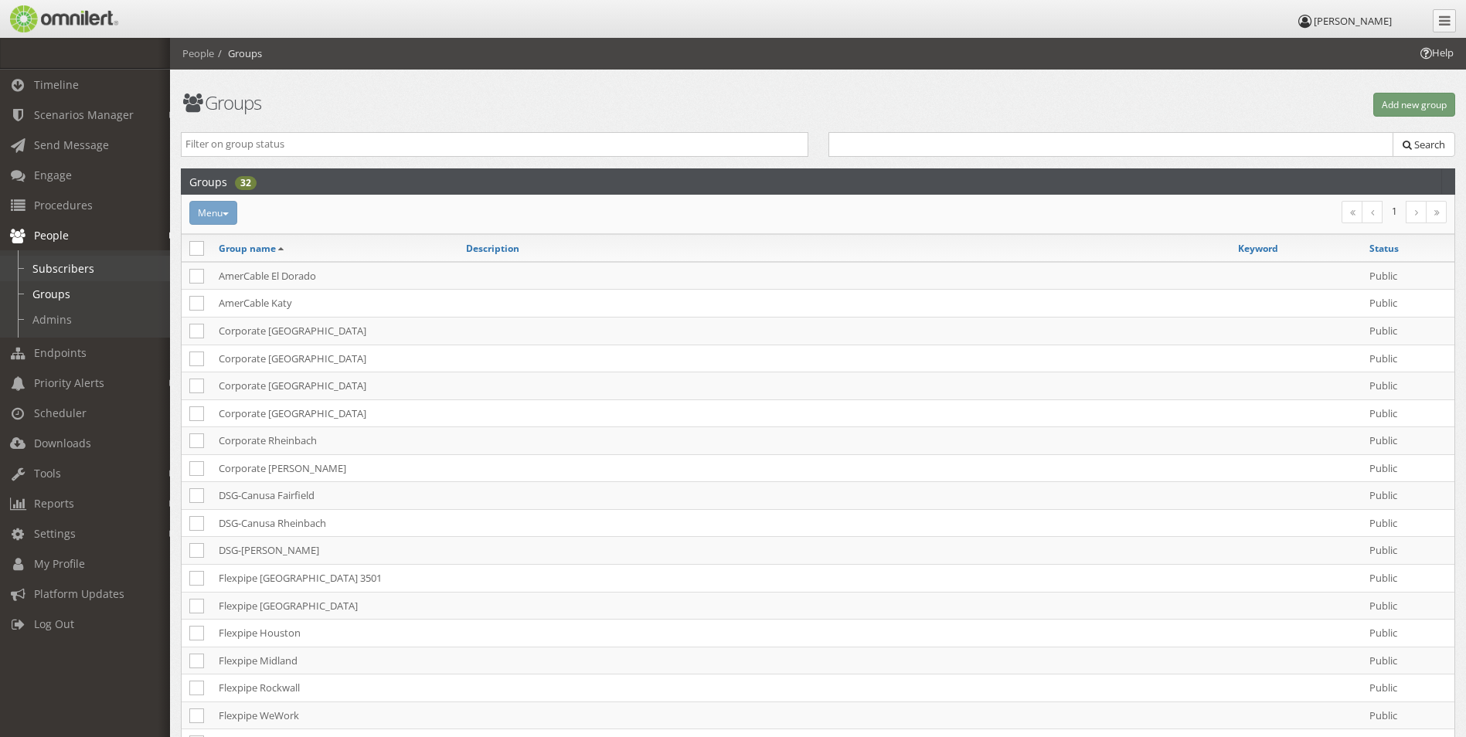
click at [76, 270] on link "Subscribers" at bounding box center [92, 268] width 184 height 25
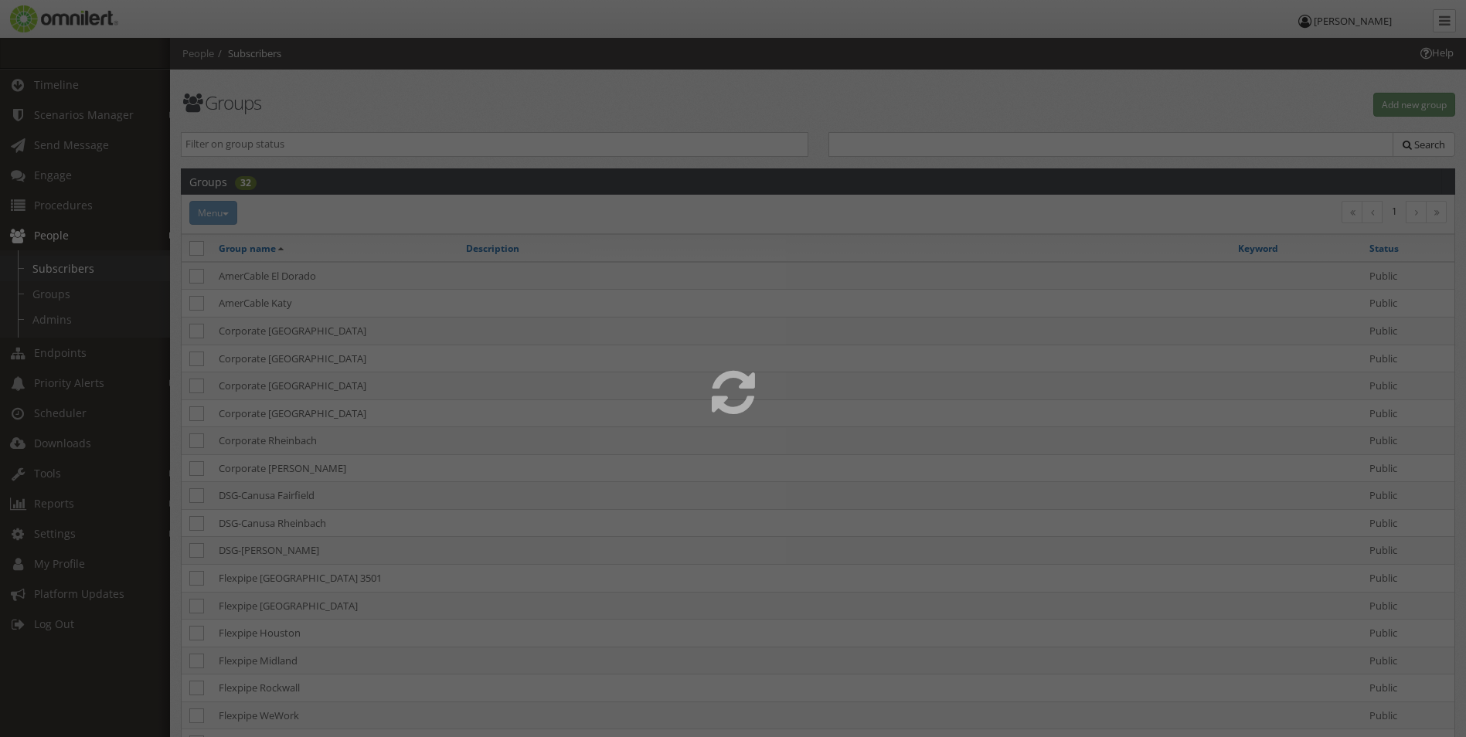
select select
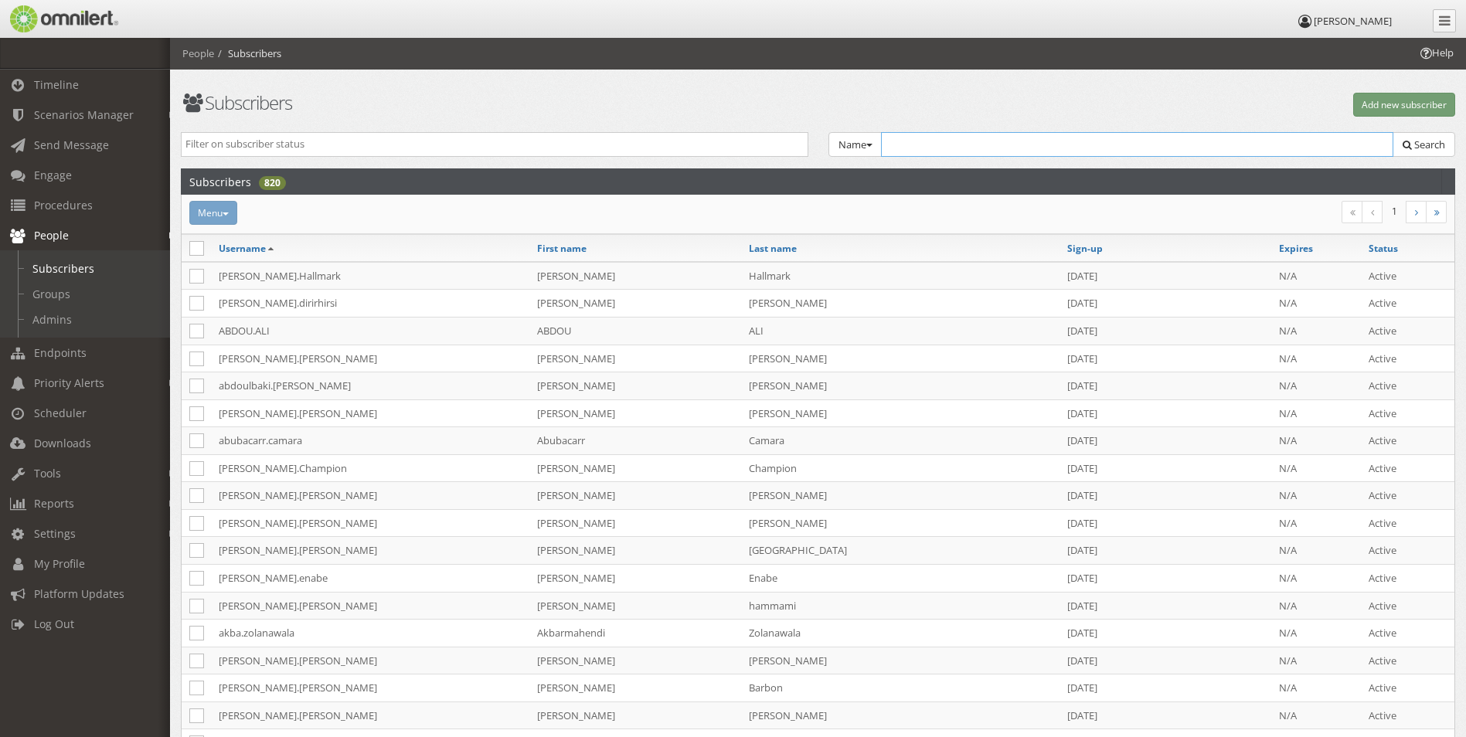
click at [937, 140] on input "text" at bounding box center [1137, 144] width 513 height 25
type input "[PERSON_NAME].d"
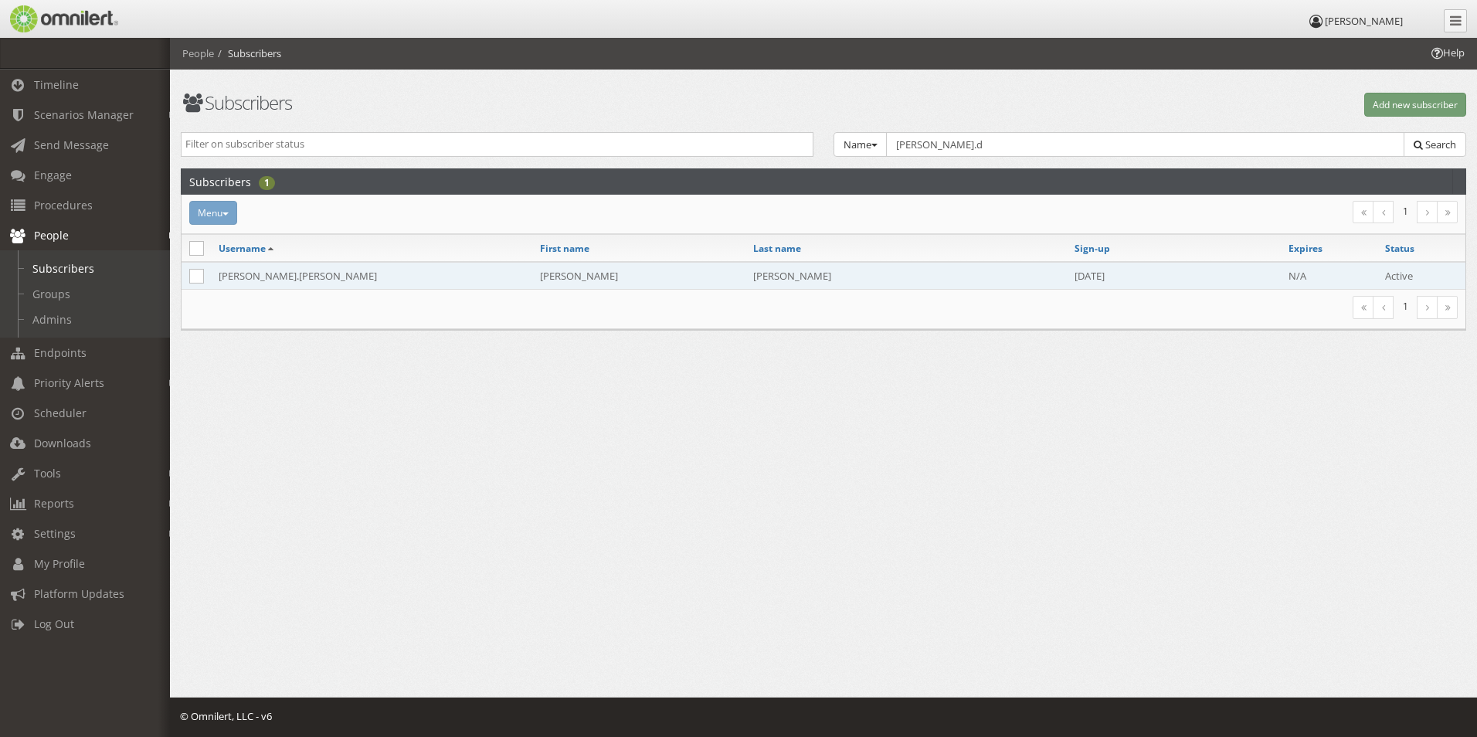
click at [247, 275] on td "[PERSON_NAME].[PERSON_NAME]" at bounding box center [371, 276] width 321 height 28
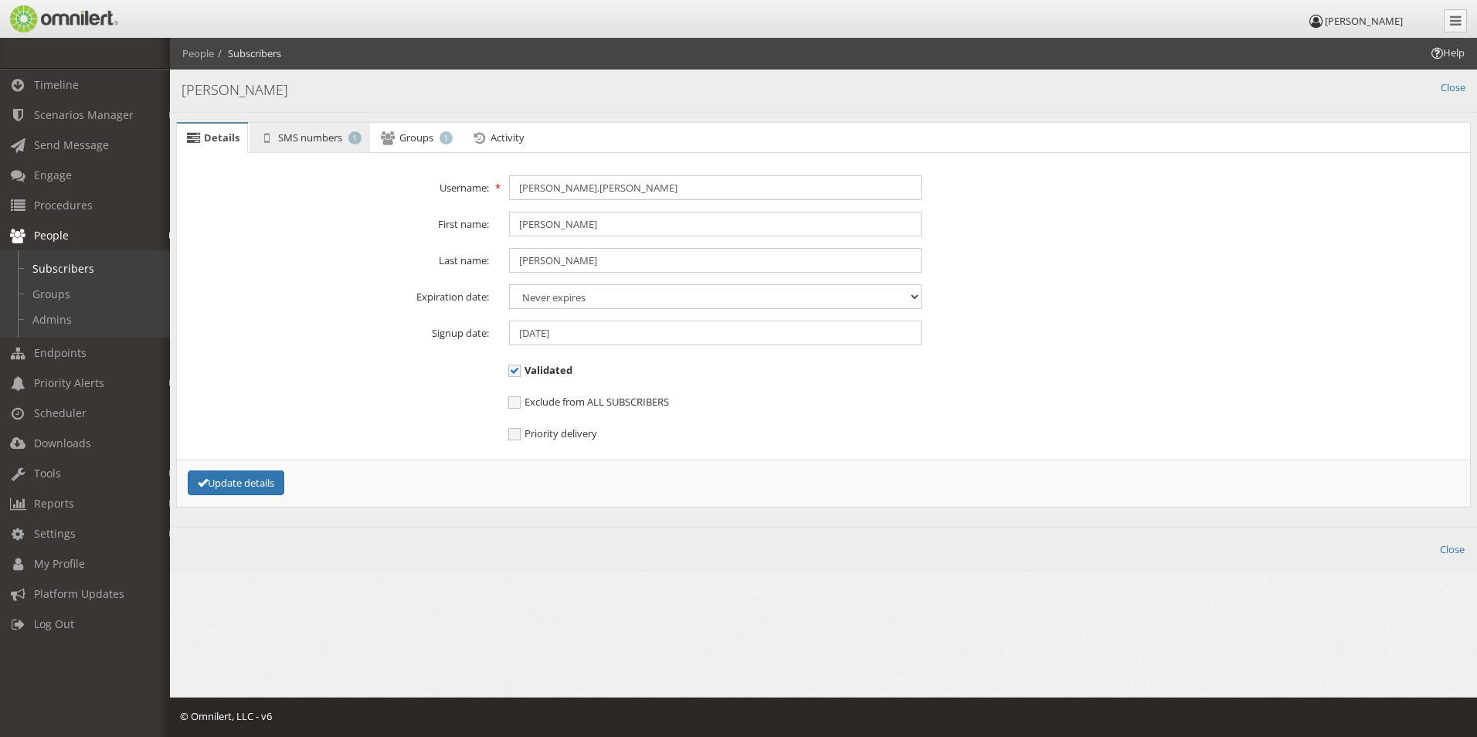
click at [333, 136] on span "SMS numbers" at bounding box center [310, 138] width 64 height 14
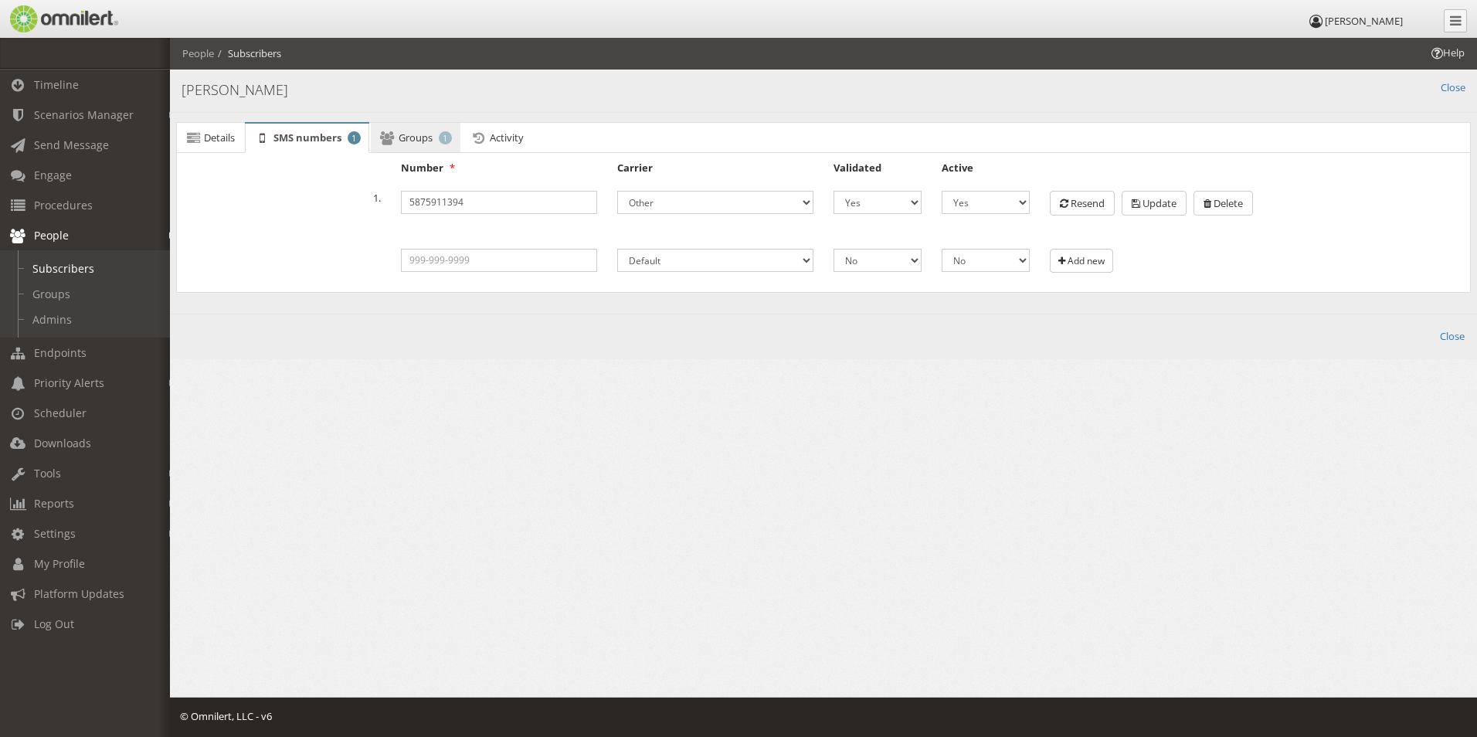
click at [423, 138] on span "Groups" at bounding box center [416, 138] width 34 height 14
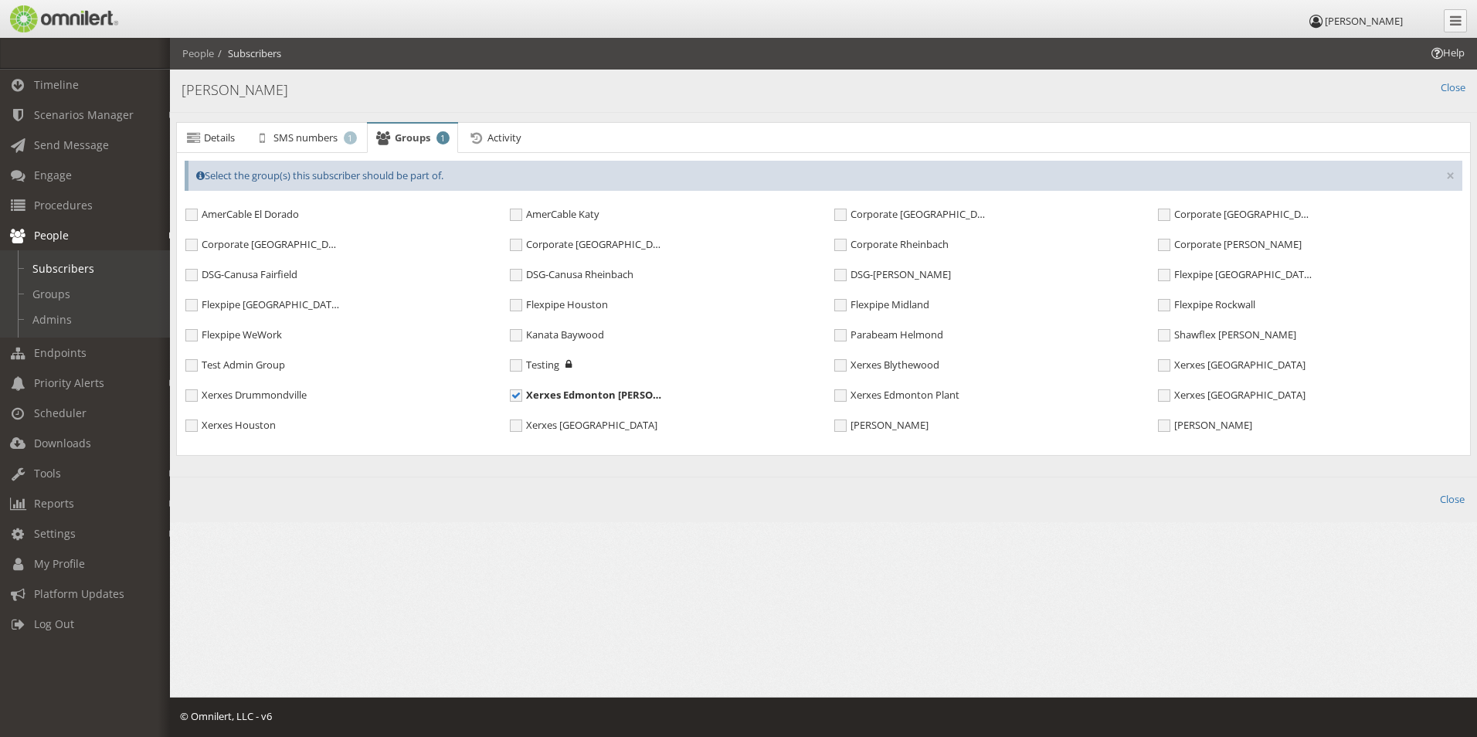
click at [566, 139] on ul "Details SMS numbers 1 Groups 1 Activity" at bounding box center [823, 138] width 1295 height 32
click at [511, 140] on span "Activity" at bounding box center [505, 138] width 34 height 14
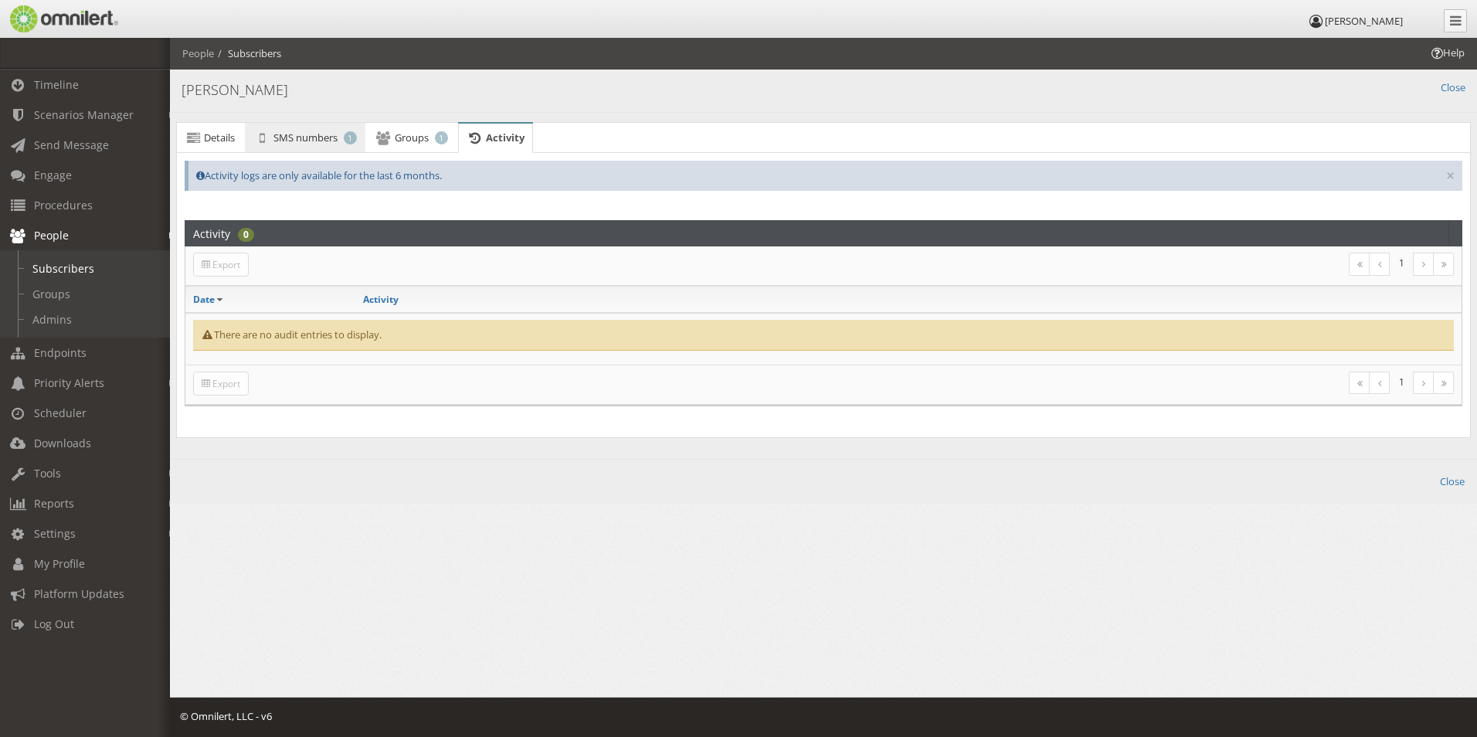
click at [304, 138] on span "SMS numbers" at bounding box center [306, 138] width 64 height 14
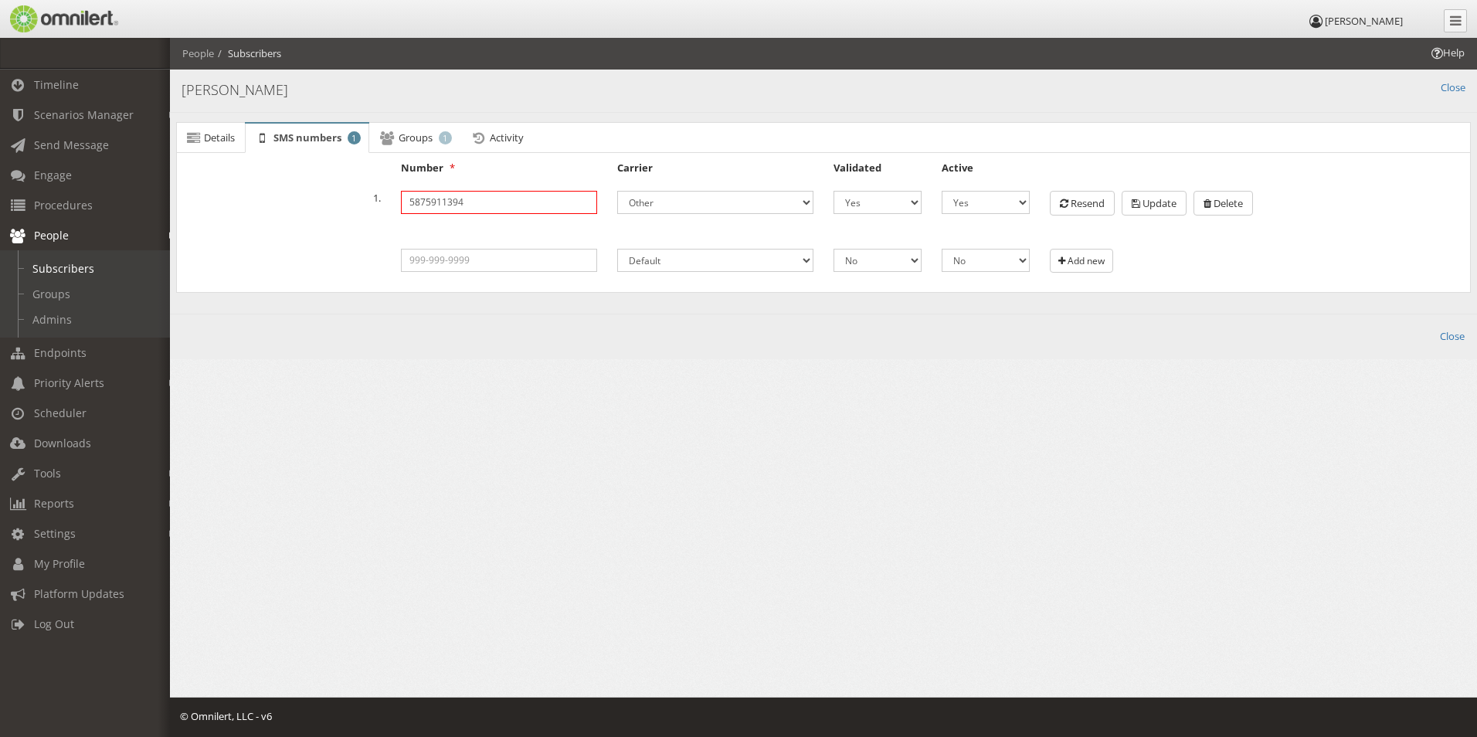
click at [447, 203] on input "5875911394" at bounding box center [499, 202] width 196 height 23
drag, startPoint x: 424, startPoint y: 206, endPoint x: 444, endPoint y: 210, distance: 19.9
click at [444, 210] on input "5875911394" at bounding box center [499, 202] width 196 height 23
click at [477, 206] on input "5875911394" at bounding box center [499, 202] width 196 height 23
click at [93, 416] on link "Scheduler" at bounding box center [92, 413] width 184 height 30
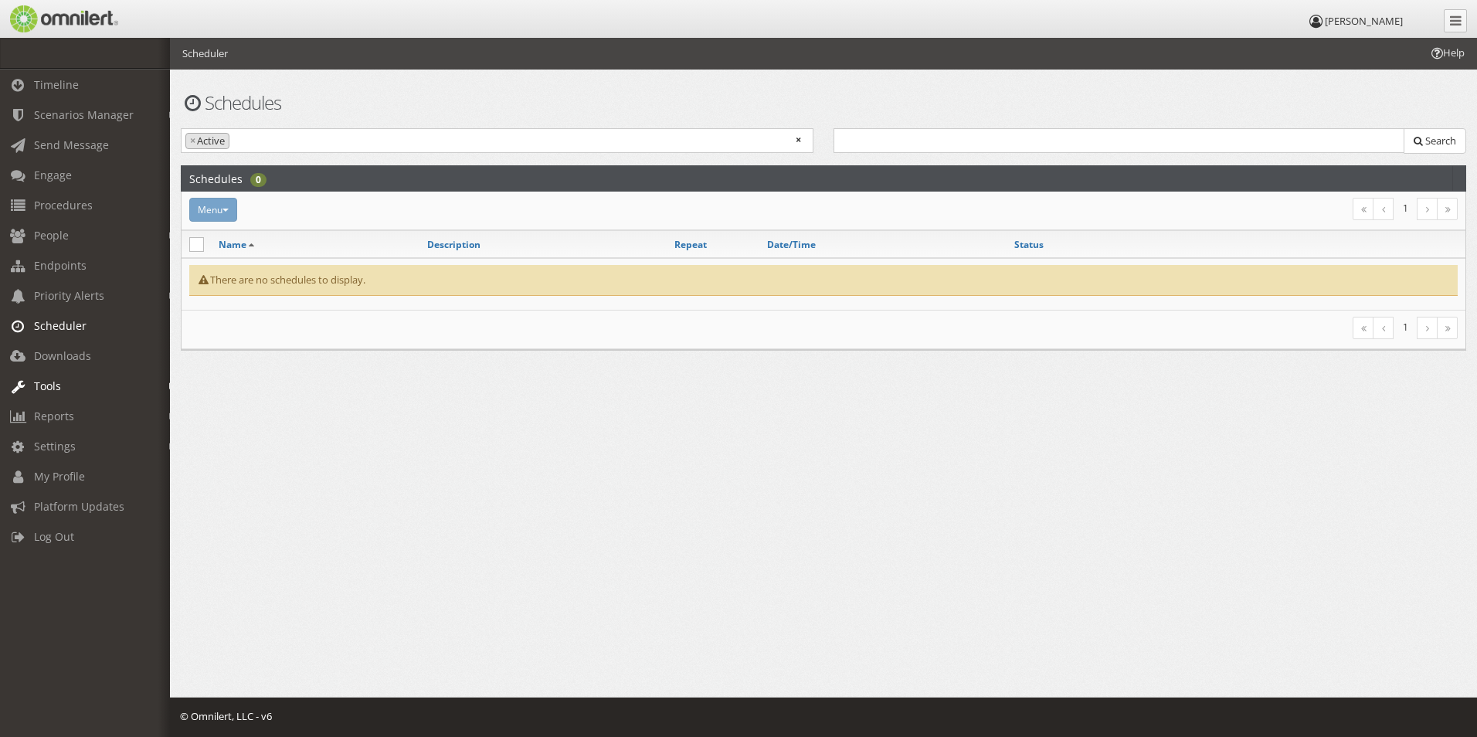
click at [66, 378] on link "Tools" at bounding box center [92, 386] width 184 height 30
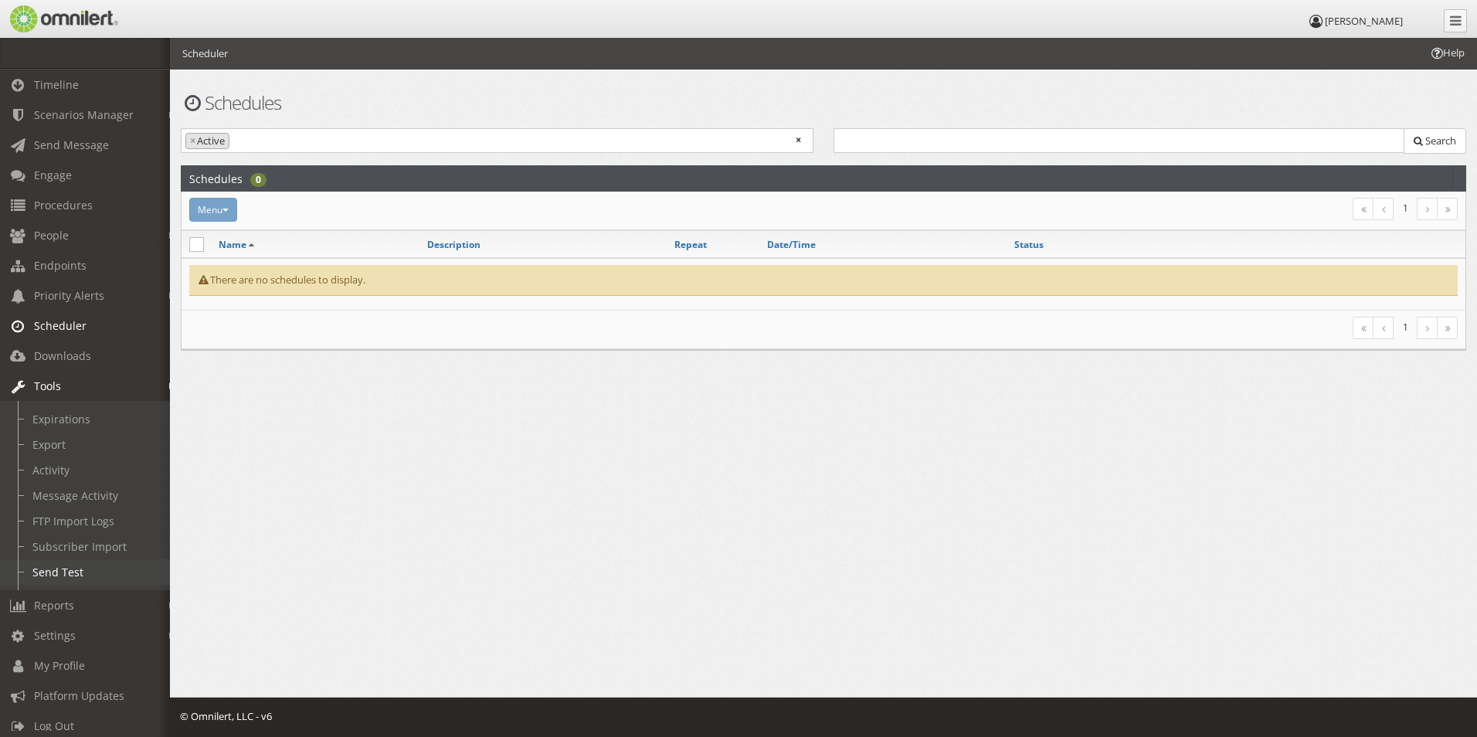
click at [80, 562] on link "Send Test" at bounding box center [92, 571] width 184 height 25
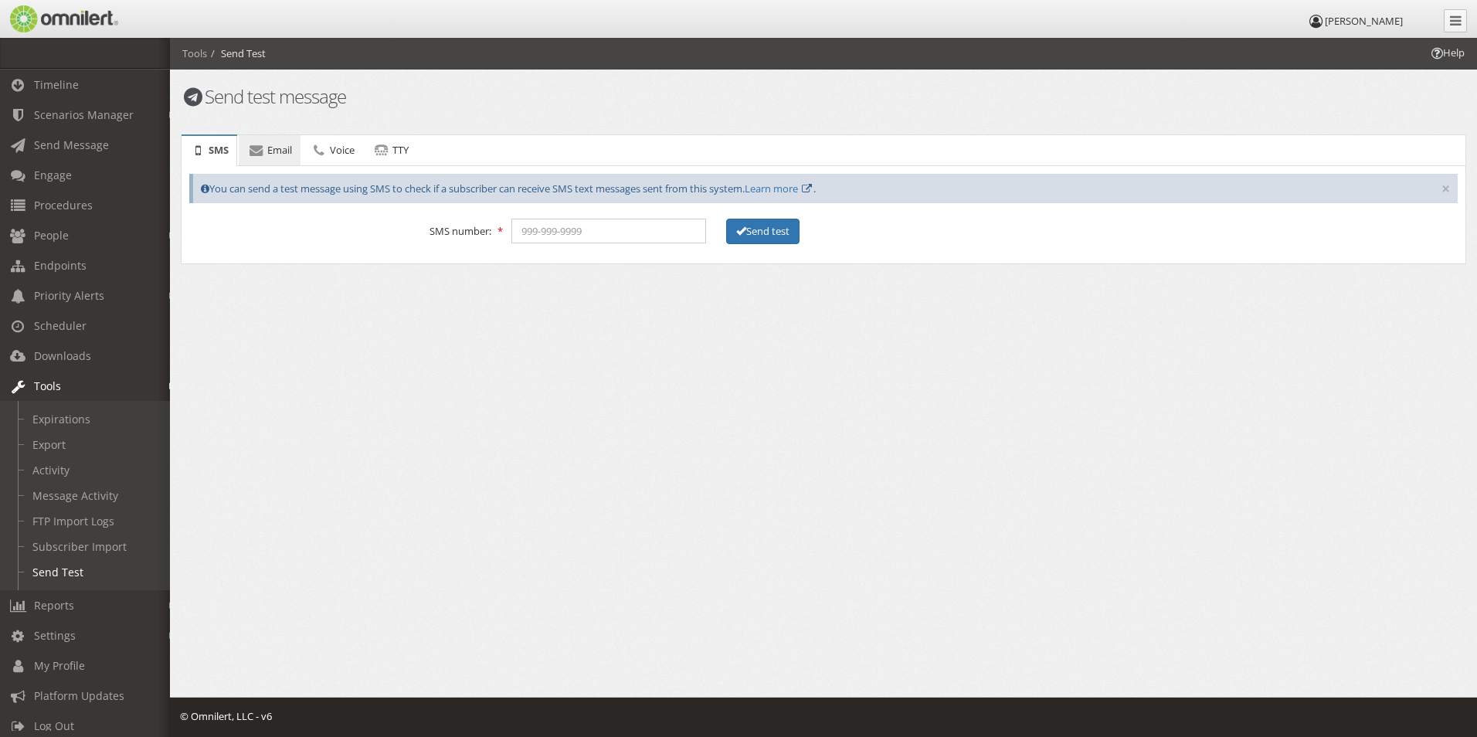
click at [263, 153] on icon at bounding box center [255, 150] width 17 height 10
click at [330, 154] on icon at bounding box center [322, 150] width 17 height 10
click at [379, 154] on icon at bounding box center [384, 150] width 17 height 10
click at [217, 154] on span "SMS" at bounding box center [219, 150] width 20 height 14
click at [82, 421] on link "Expirations" at bounding box center [92, 418] width 184 height 25
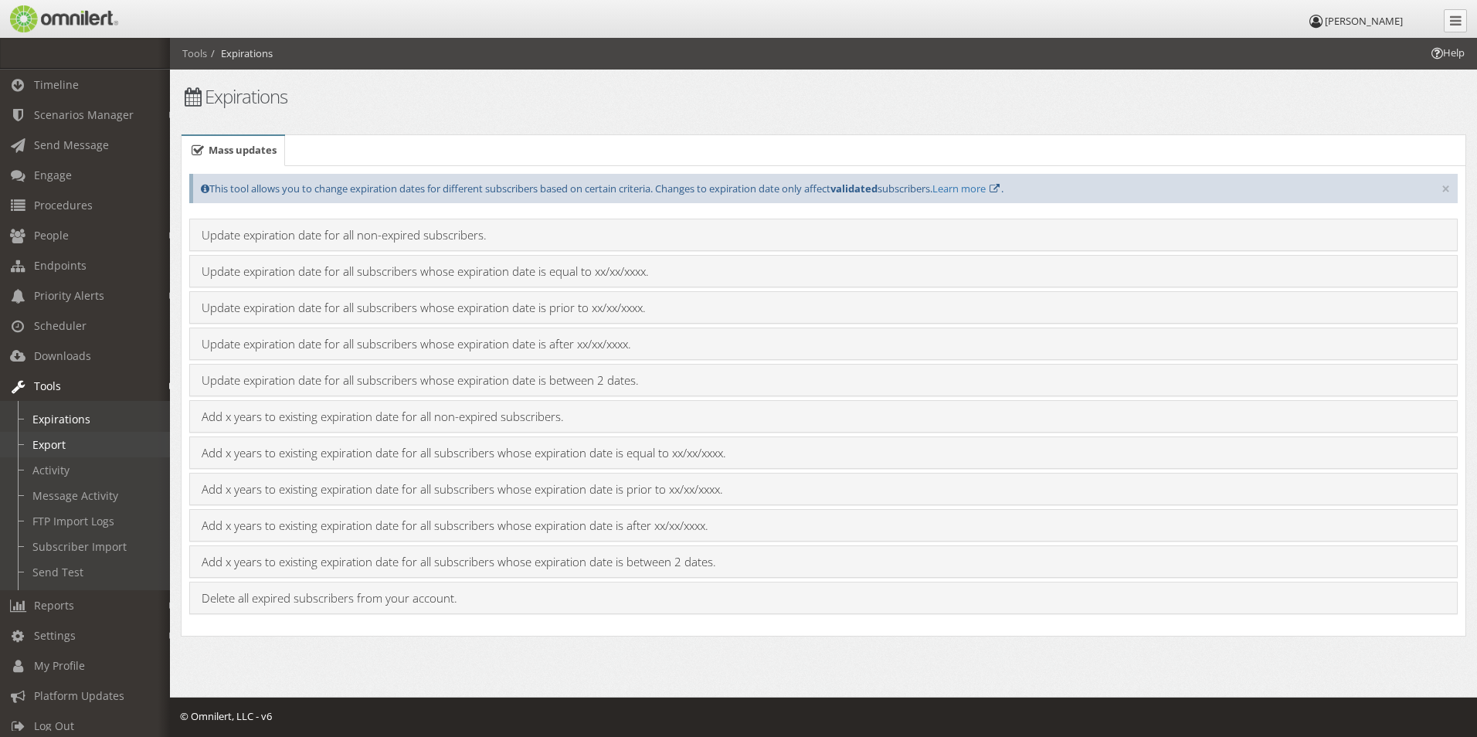
click at [66, 444] on link "Export" at bounding box center [92, 444] width 184 height 25
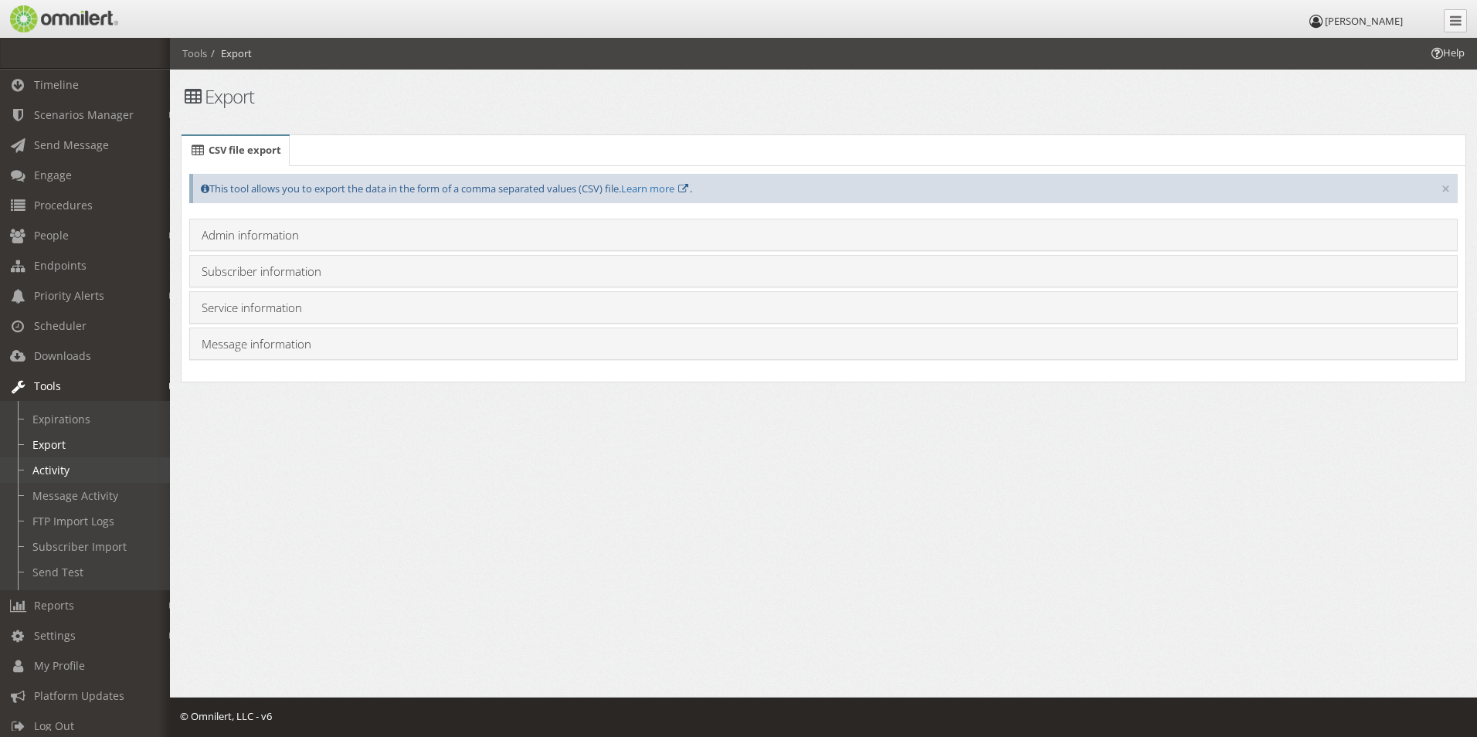
click at [79, 474] on link "Activity" at bounding box center [92, 469] width 184 height 25
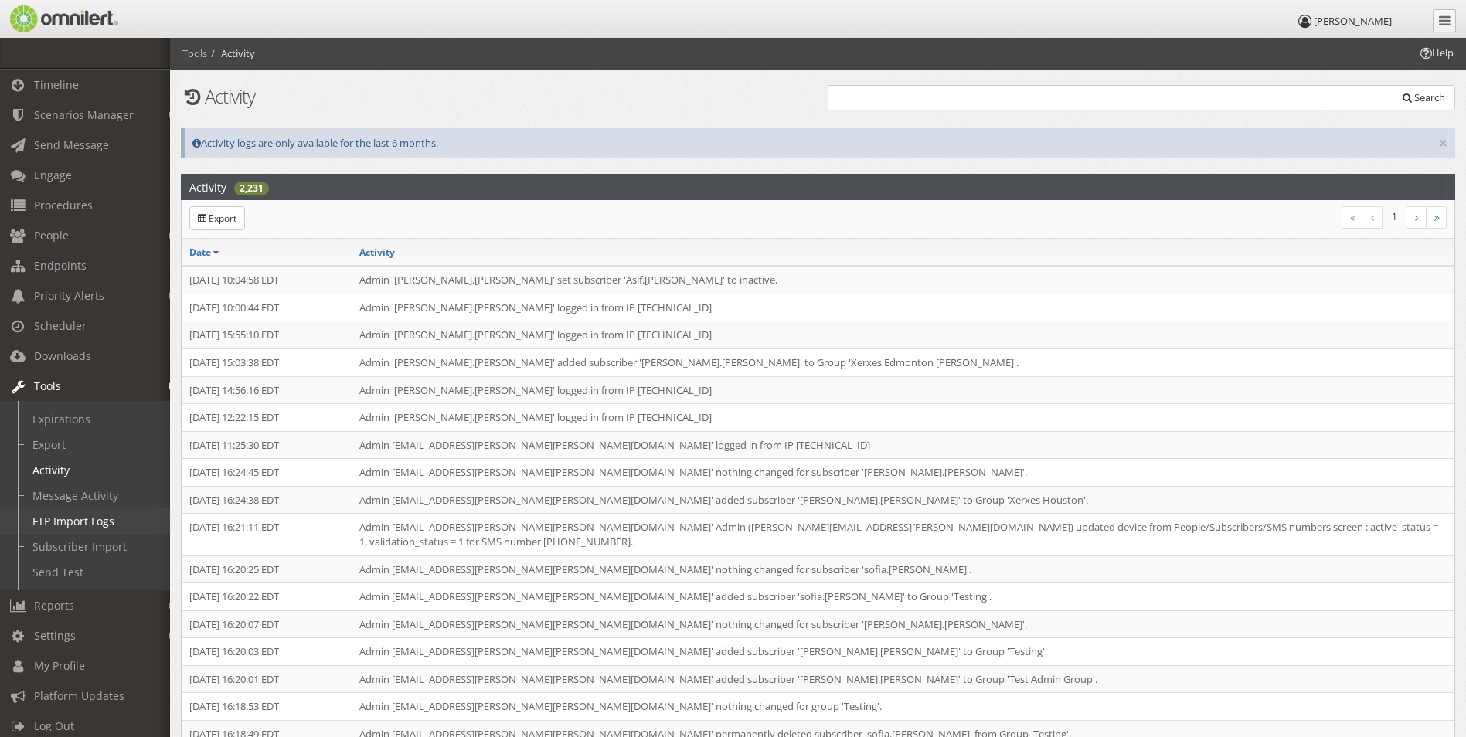
click at [95, 525] on link "FTP Import Logs" at bounding box center [92, 520] width 184 height 25
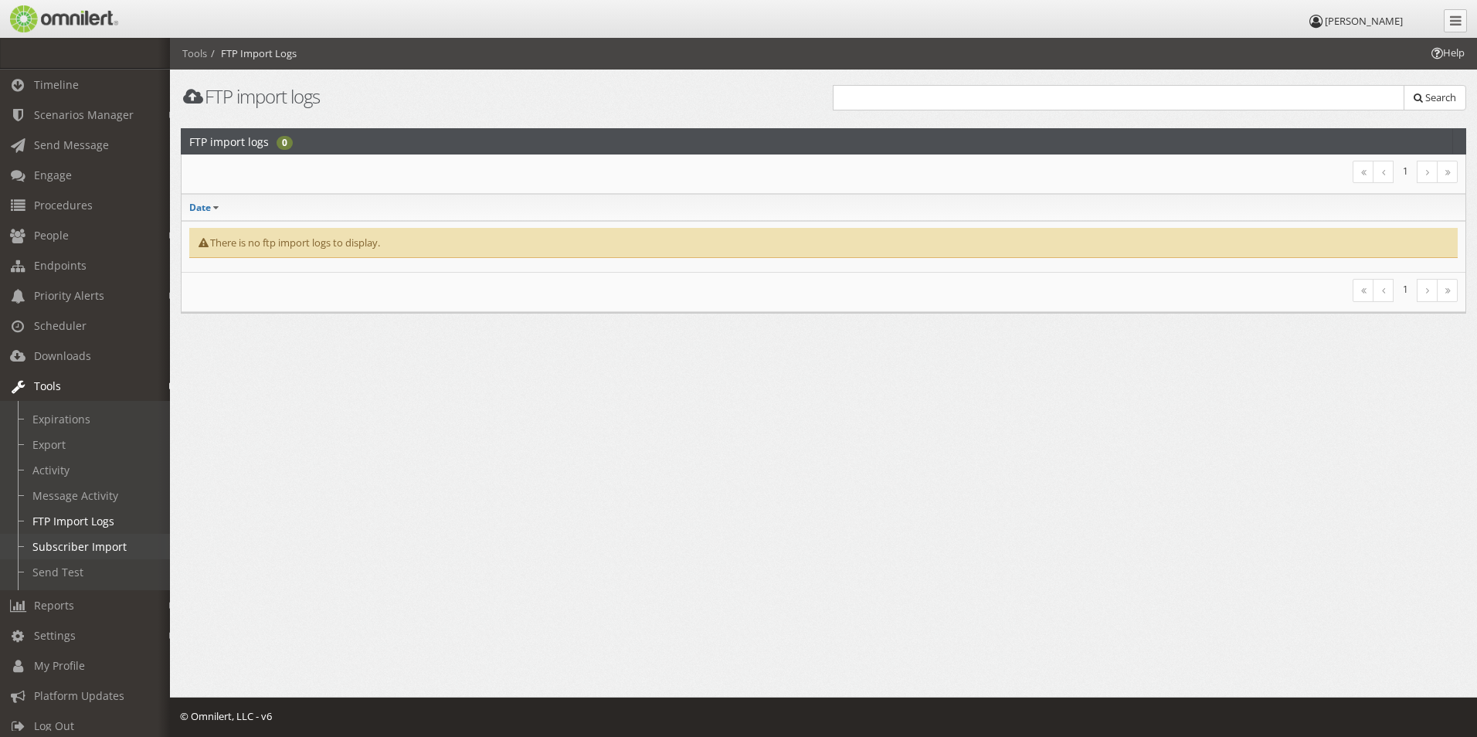
click at [97, 549] on link "Subscriber Import" at bounding box center [92, 546] width 184 height 25
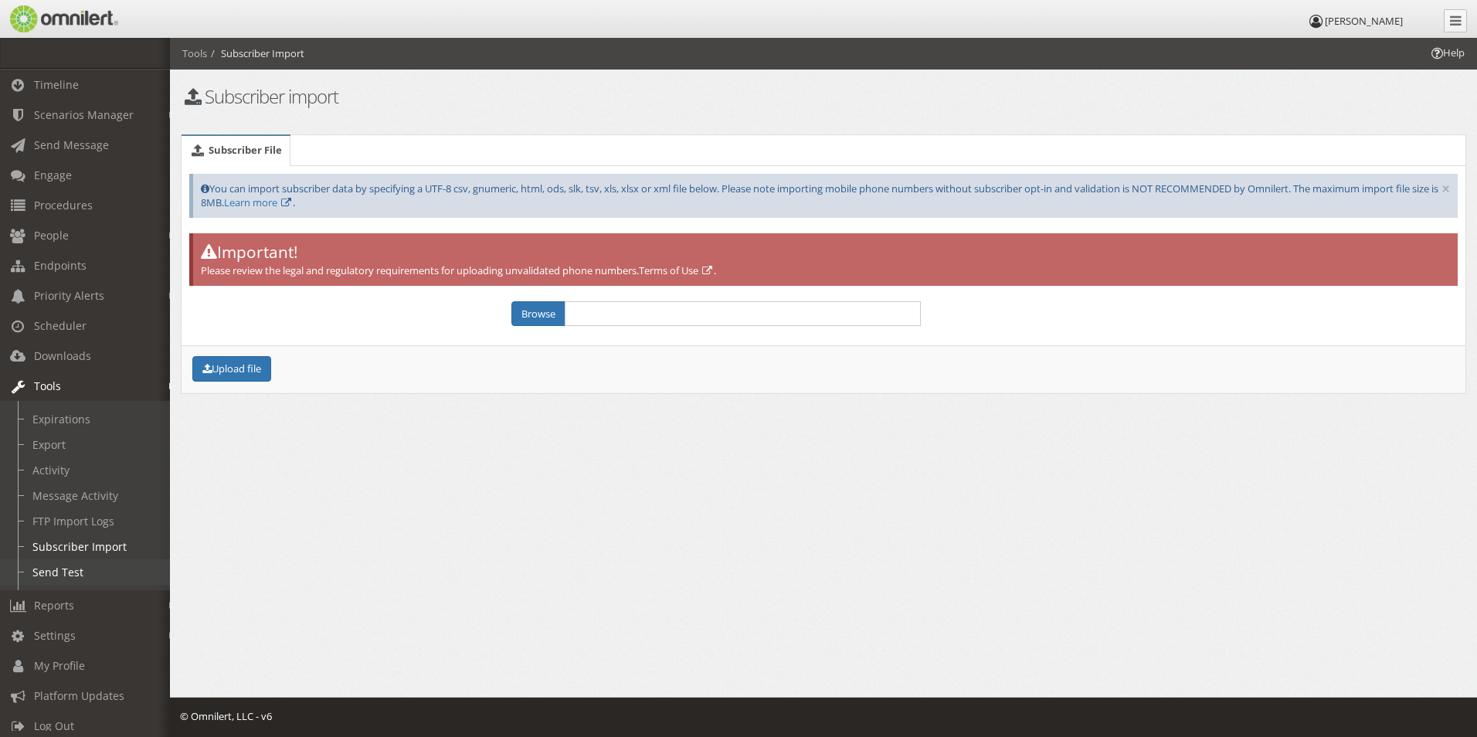
click at [73, 563] on link "Send Test" at bounding box center [92, 571] width 184 height 25
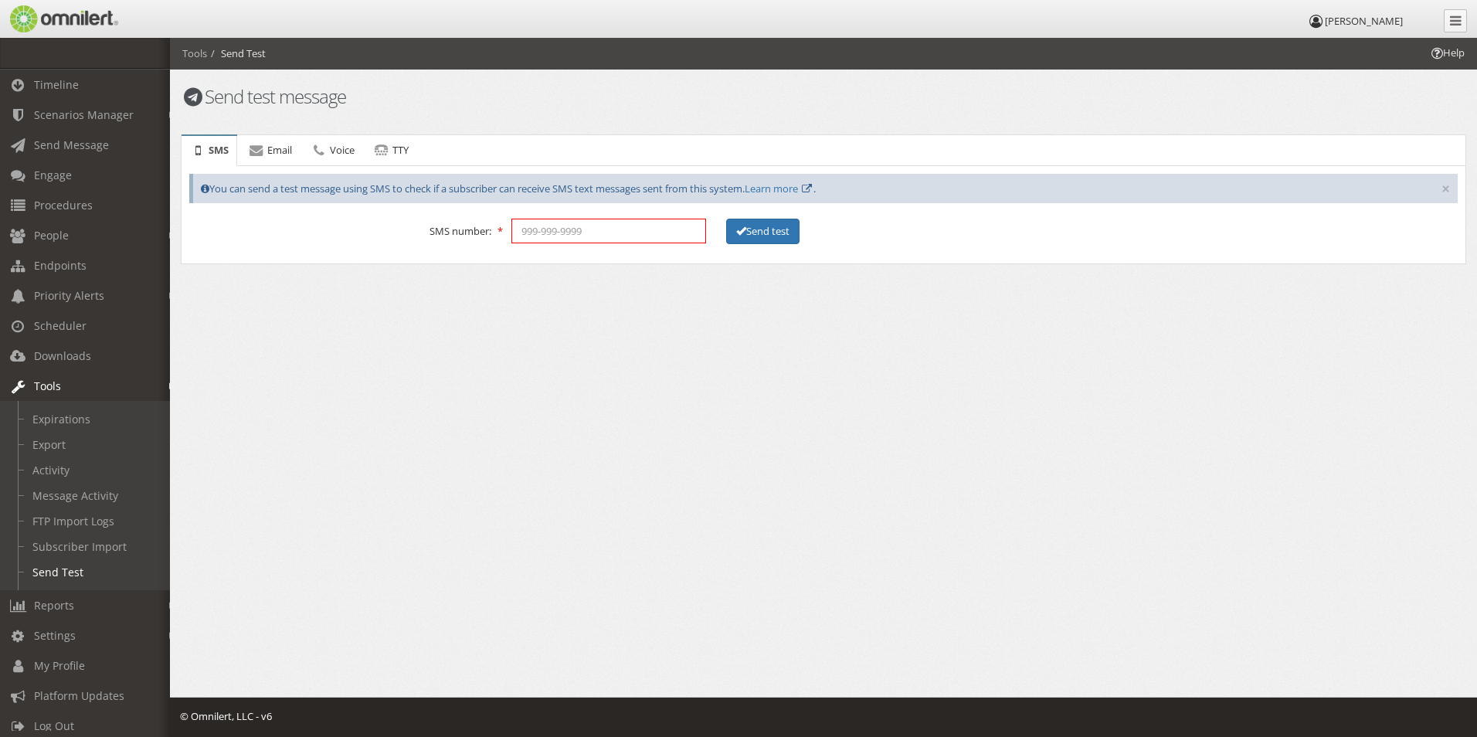
click at [579, 237] on input "tel" at bounding box center [608, 231] width 195 height 25
type input "5875911394"
click at [776, 250] on fieldset "SMS × You can send a test message using SMS to check if a subscriber can receiv…" at bounding box center [823, 215] width 1269 height 82
click at [770, 234] on button "Send test" at bounding box center [762, 231] width 73 height 25
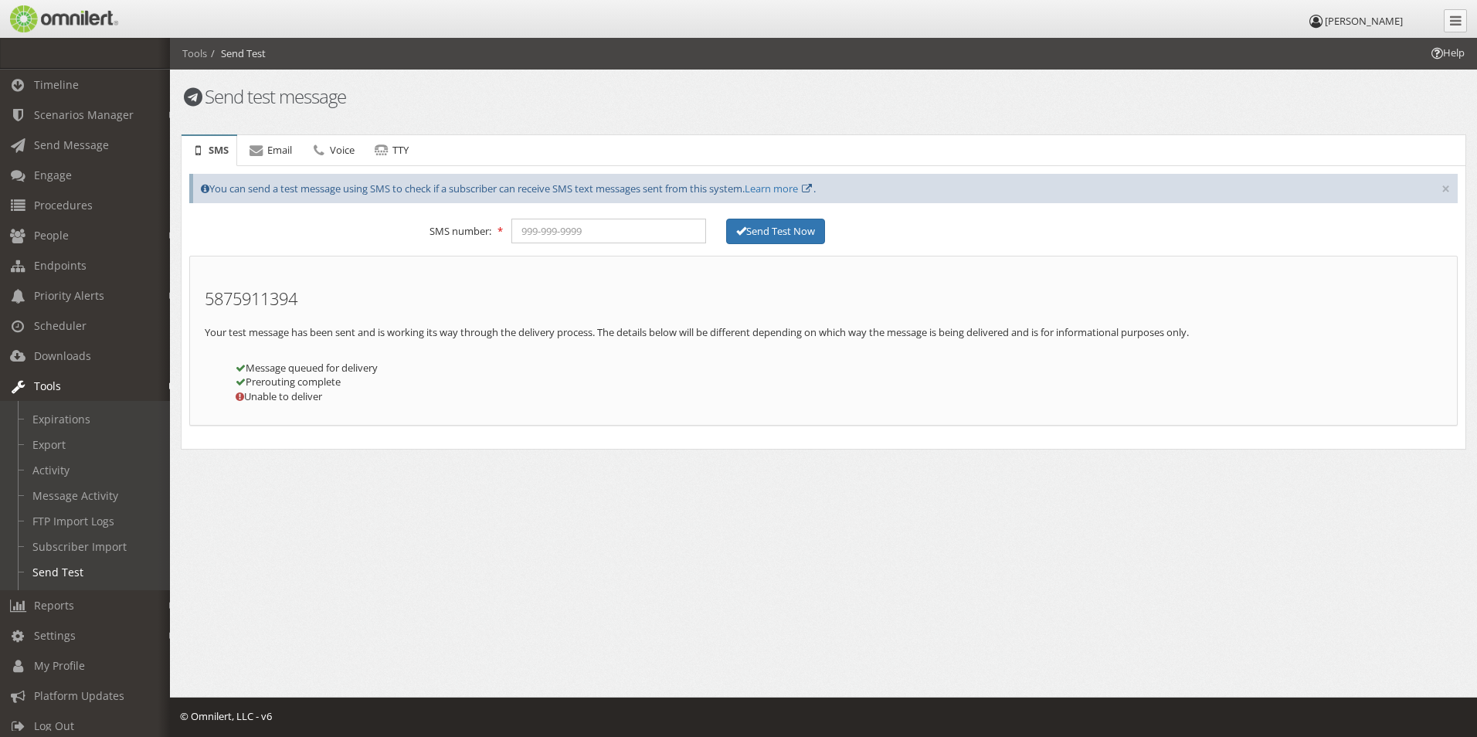
click at [317, 385] on li "Prerouting complete" at bounding box center [839, 382] width 1207 height 15
click at [70, 229] on link "People" at bounding box center [92, 235] width 184 height 30
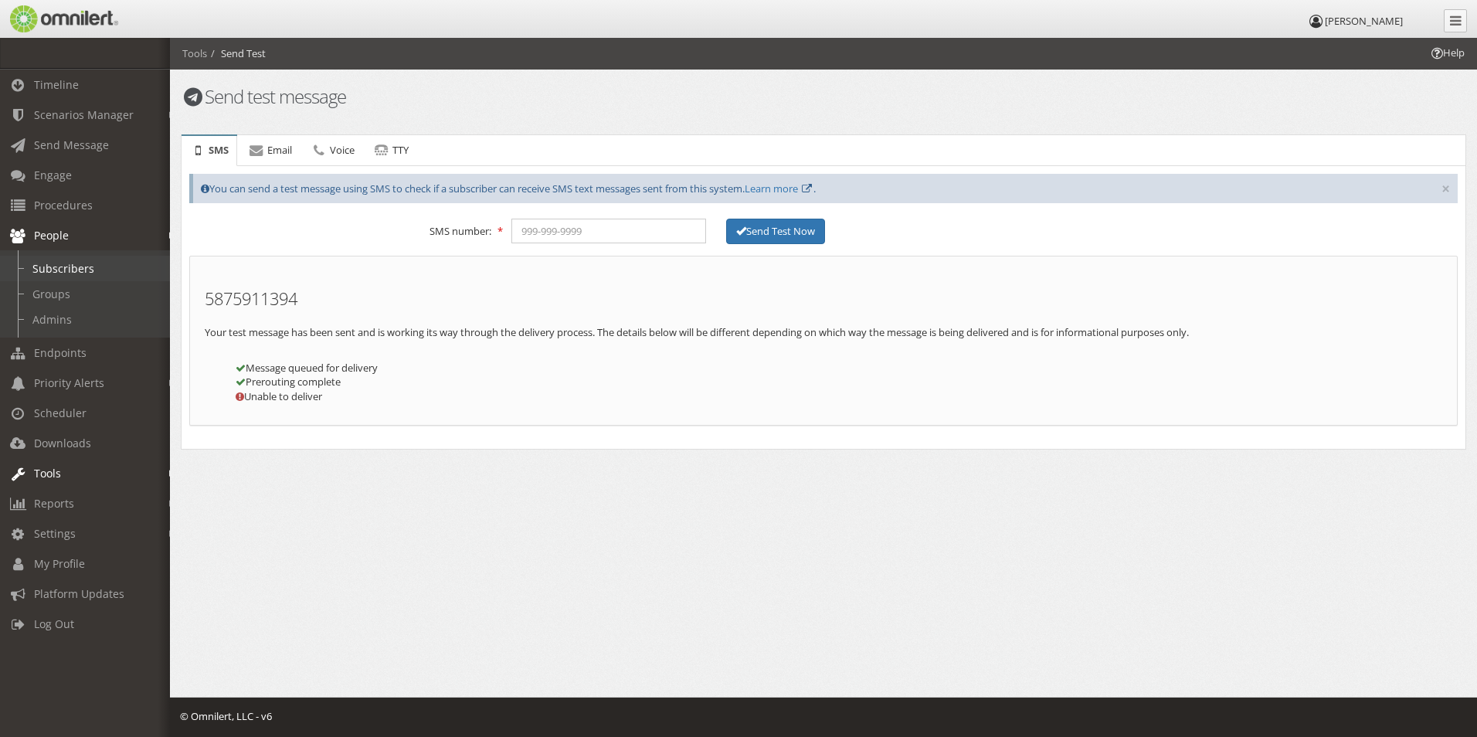
click at [72, 257] on link "Subscribers" at bounding box center [92, 268] width 184 height 25
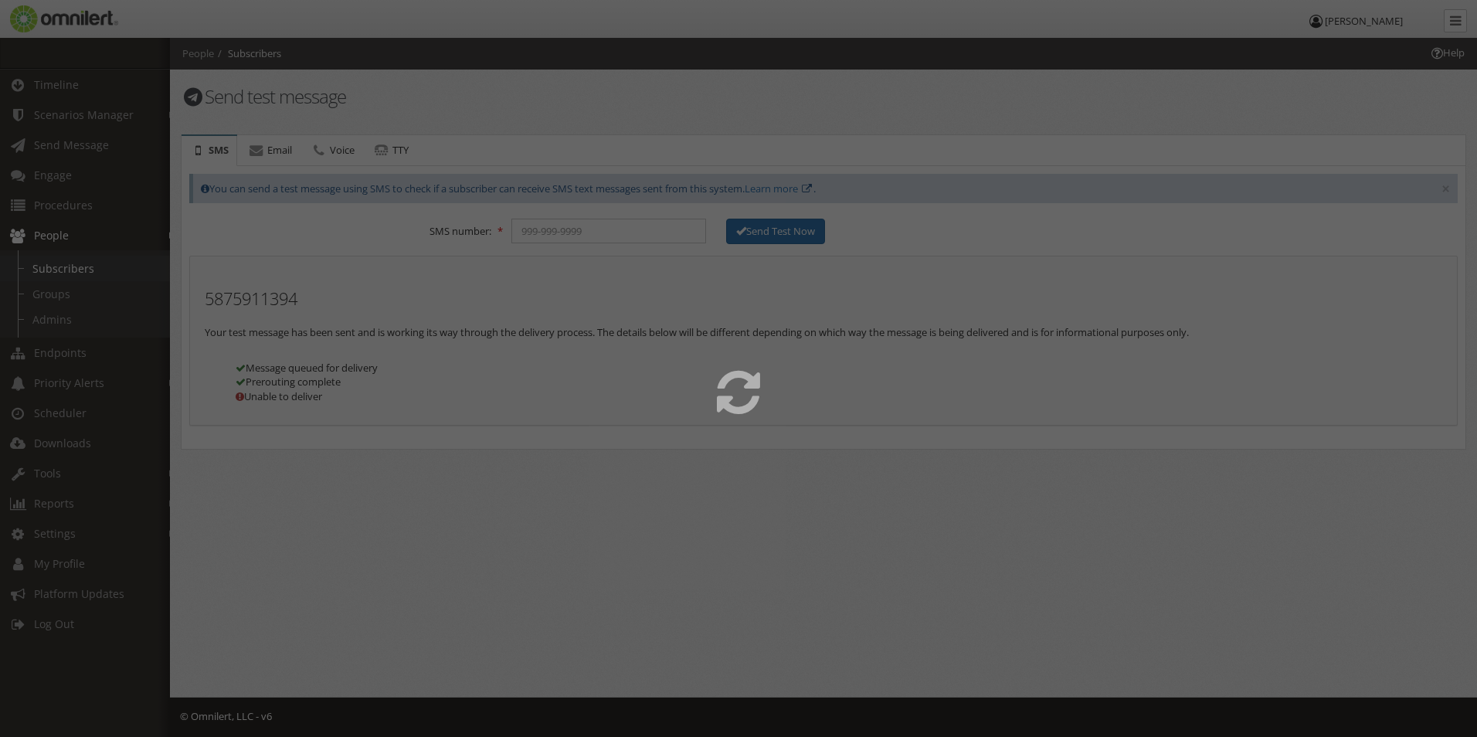
select select
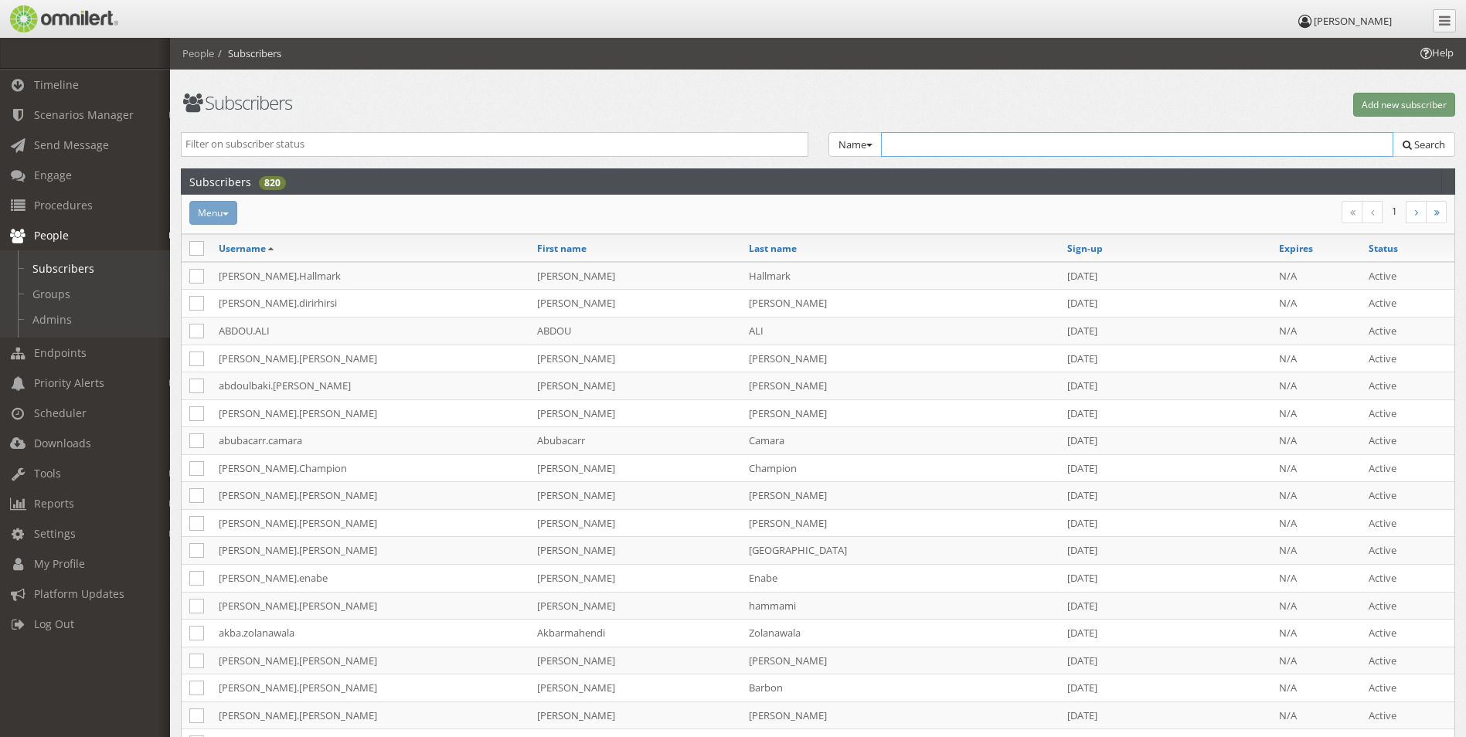
click at [1003, 142] on input "text" at bounding box center [1137, 144] width 513 height 25
type input "[PERSON_NAME].d"
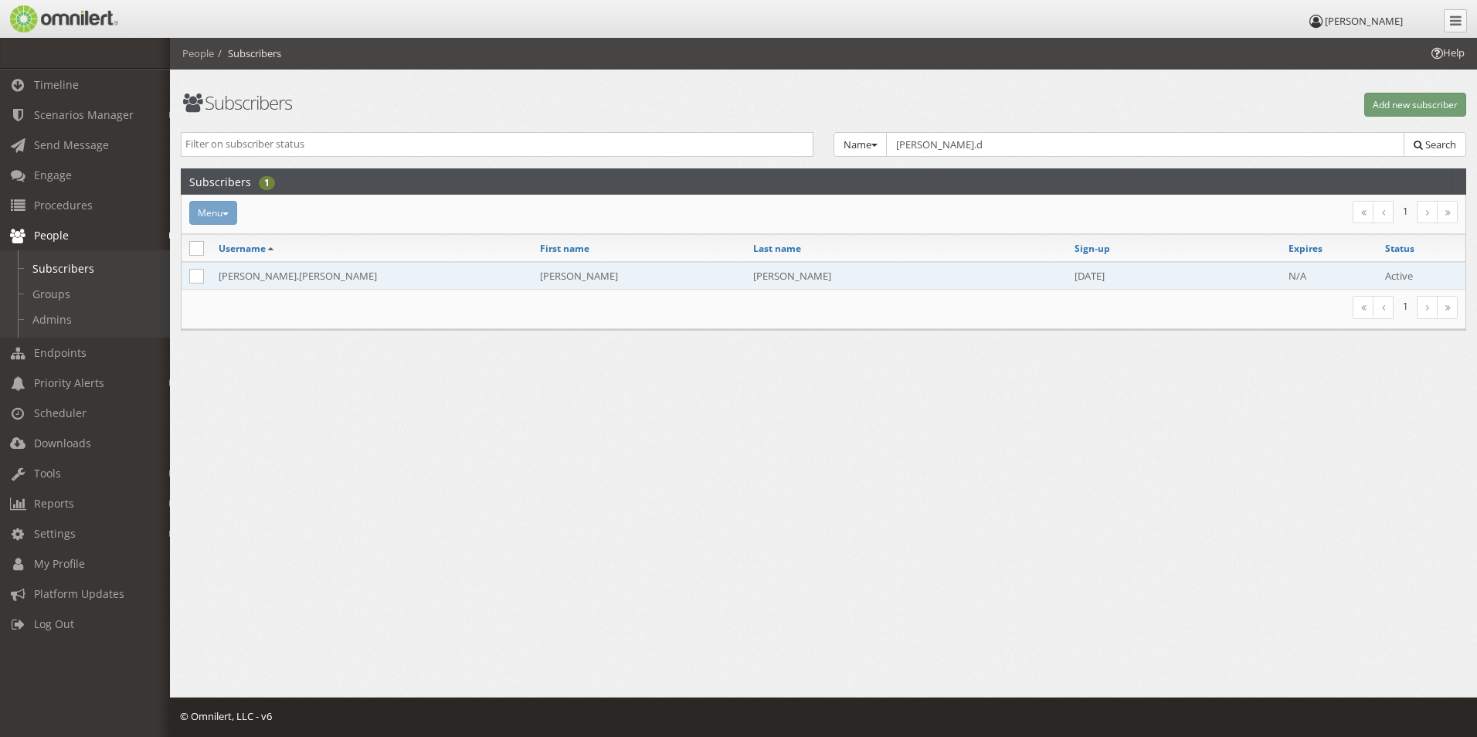
click at [288, 278] on td "[PERSON_NAME].[PERSON_NAME]" at bounding box center [371, 276] width 321 height 28
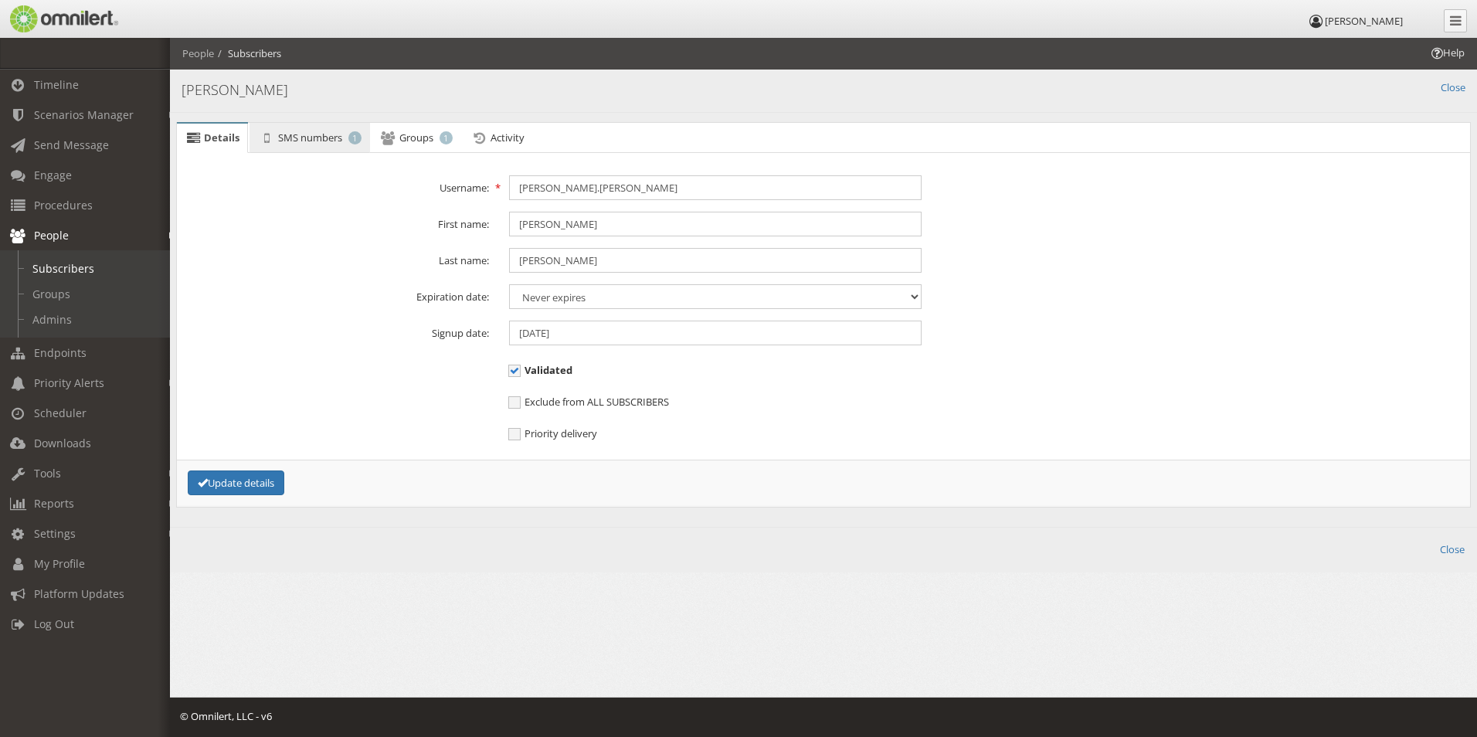
click at [333, 134] on span "SMS numbers" at bounding box center [310, 138] width 64 height 14
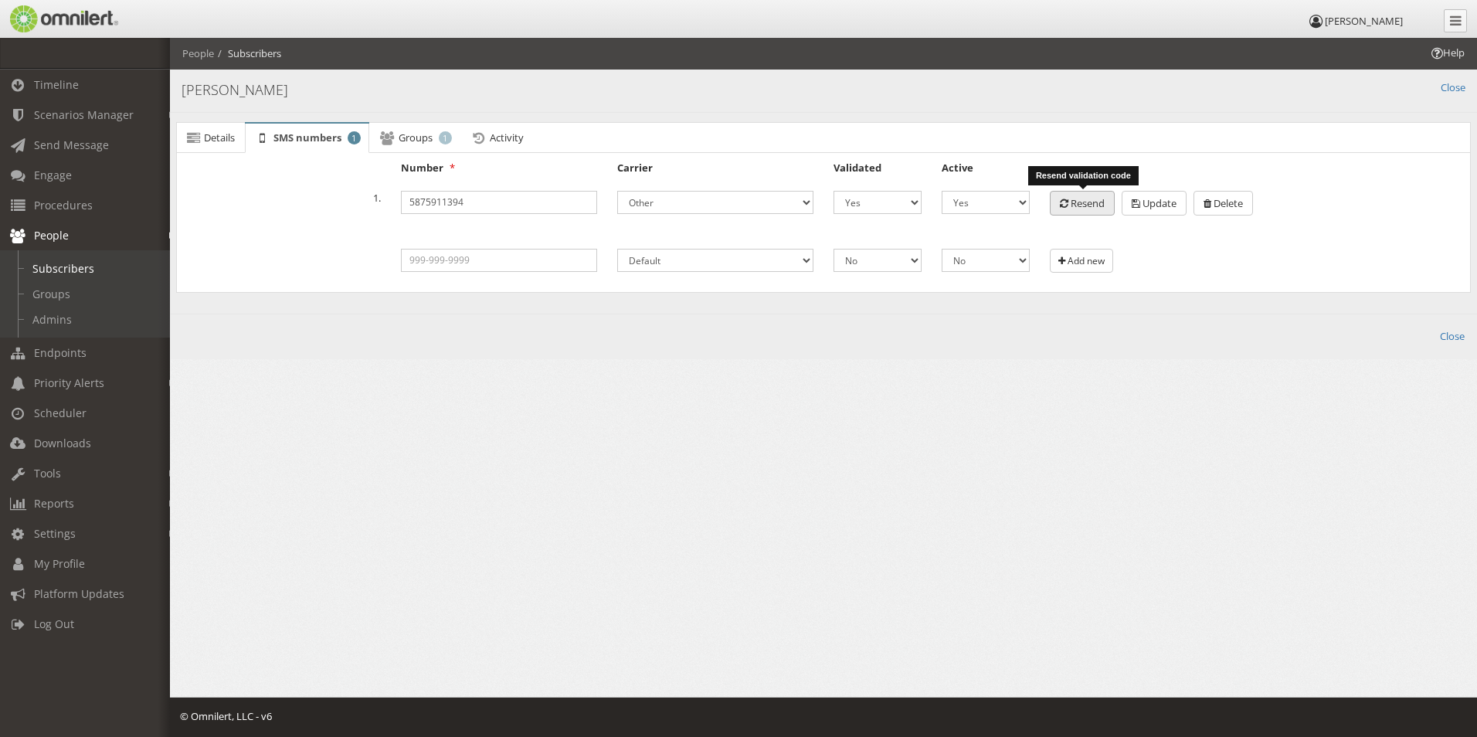
click at [1089, 200] on span "Resend" at bounding box center [1088, 203] width 34 height 14
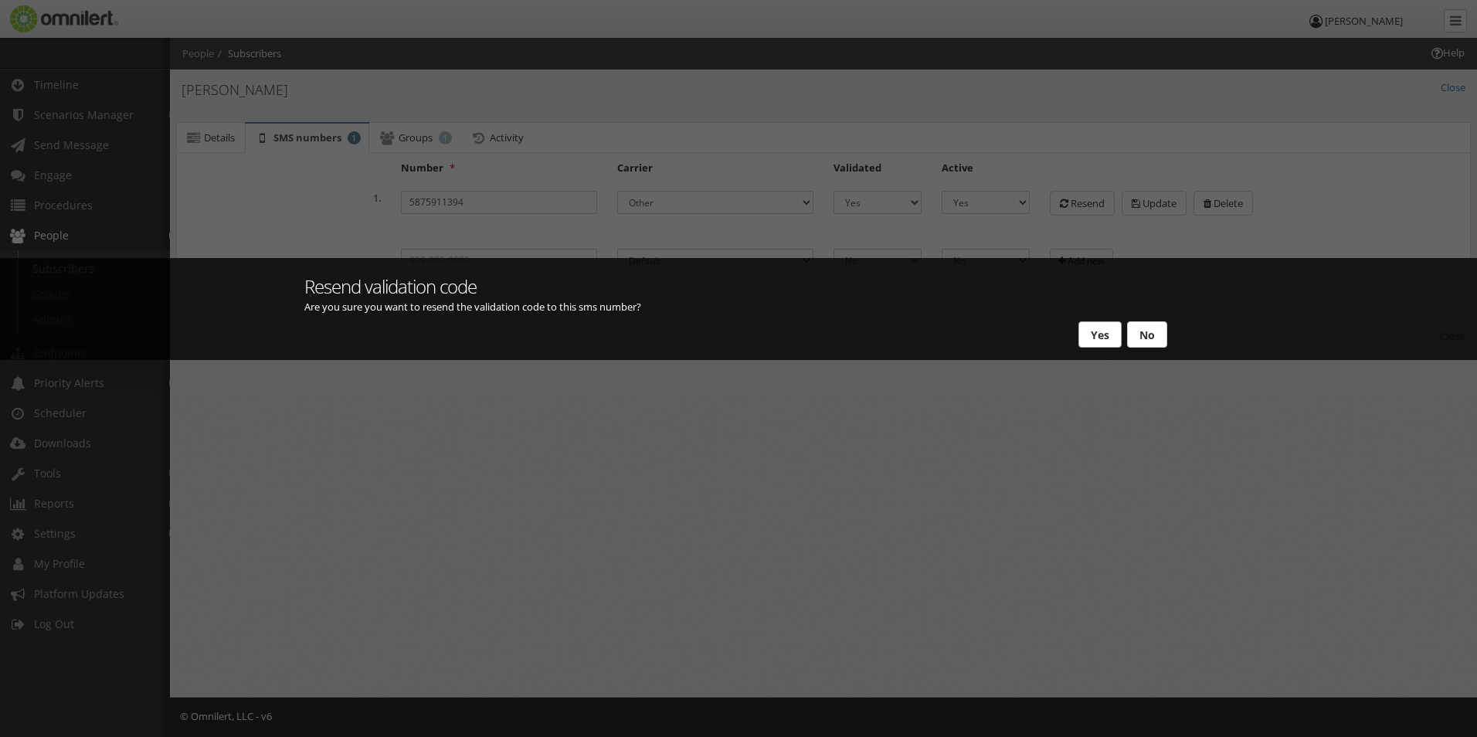
click at [1102, 342] on button "Yes" at bounding box center [1100, 334] width 43 height 26
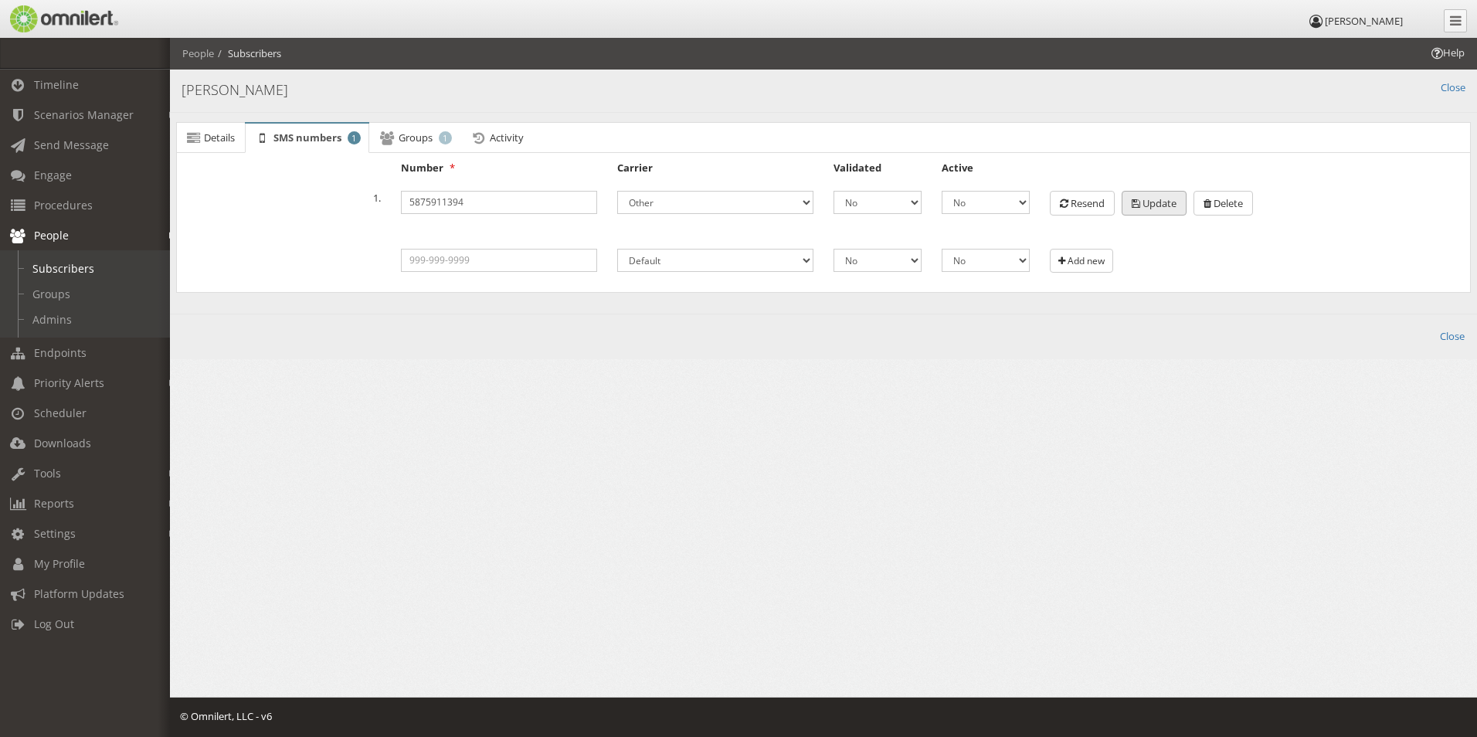
click at [1177, 197] on span "Update" at bounding box center [1160, 203] width 34 height 14
